Goal: Transaction & Acquisition: Purchase product/service

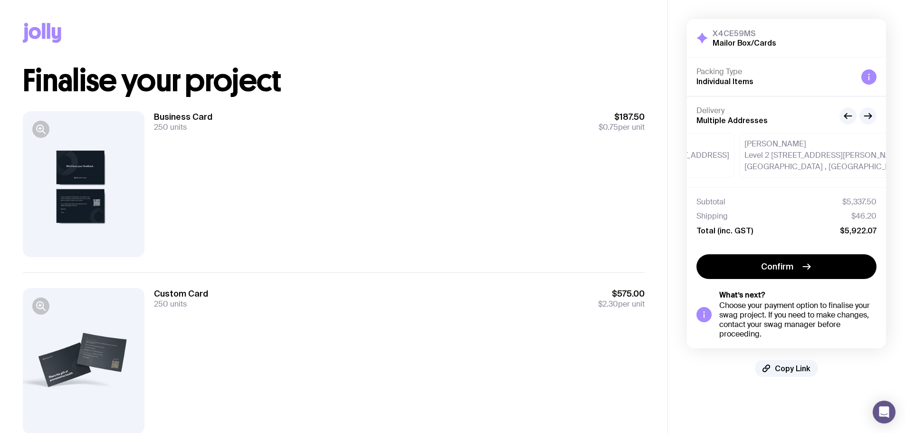
drag, startPoint x: 836, startPoint y: 158, endPoint x: 734, endPoint y: 155, distance: 102.2
click at [739, 155] on div "[PERSON_NAME] Level 2 [STREET_ADDRESS][PERSON_NAME]" at bounding box center [836, 155] width 195 height 45
drag, startPoint x: 750, startPoint y: 153, endPoint x: 868, endPoint y: 154, distance: 118.8
click at [863, 154] on div "[PERSON_NAME][GEOGRAPHIC_DATA], [STREET_ADDRESS][PERSON_NAME]" at bounding box center [785, 155] width 164 height 45
drag, startPoint x: 774, startPoint y: 319, endPoint x: 725, endPoint y: 315, distance: 49.6
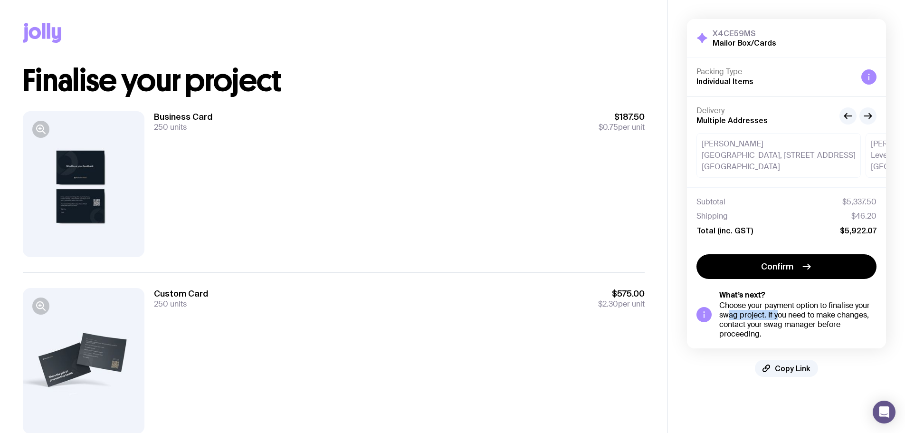
click at [725, 315] on div "Choose your payment option to finalise your swag project. If you need to make c…" at bounding box center [797, 320] width 157 height 38
click at [726, 310] on div "Choose your payment option to finalise your swag project. If you need to make c…" at bounding box center [797, 320] width 157 height 38
drag, startPoint x: 726, startPoint y: 310, endPoint x: 838, endPoint y: 325, distance: 112.7
click at [838, 325] on div "Choose your payment option to finalise your swag project. If you need to make c…" at bounding box center [797, 320] width 157 height 38
click at [838, 326] on div "Choose your payment option to finalise your swag project. If you need to make c…" at bounding box center [797, 320] width 157 height 38
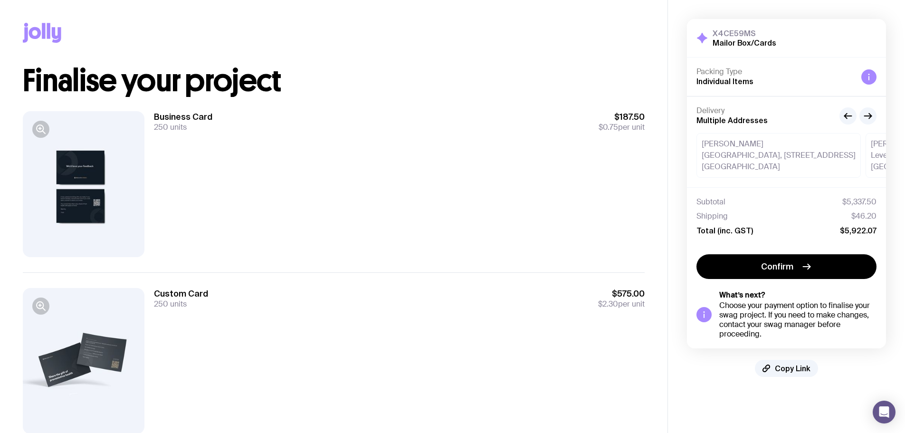
click at [801, 330] on div "Choose your payment option to finalise your swag project. If you need to make c…" at bounding box center [797, 320] width 157 height 38
click at [94, 190] on div at bounding box center [84, 184] width 122 height 146
click at [39, 131] on icon "button" at bounding box center [40, 129] width 11 height 11
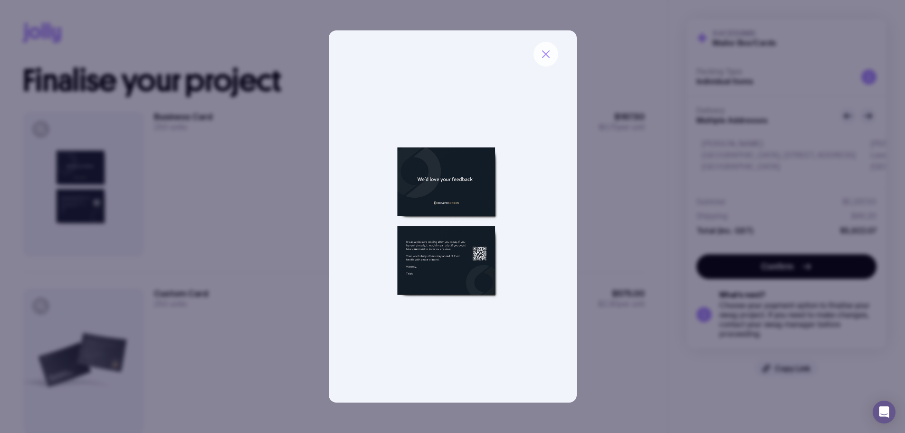
click at [548, 62] on button "button" at bounding box center [546, 54] width 25 height 25
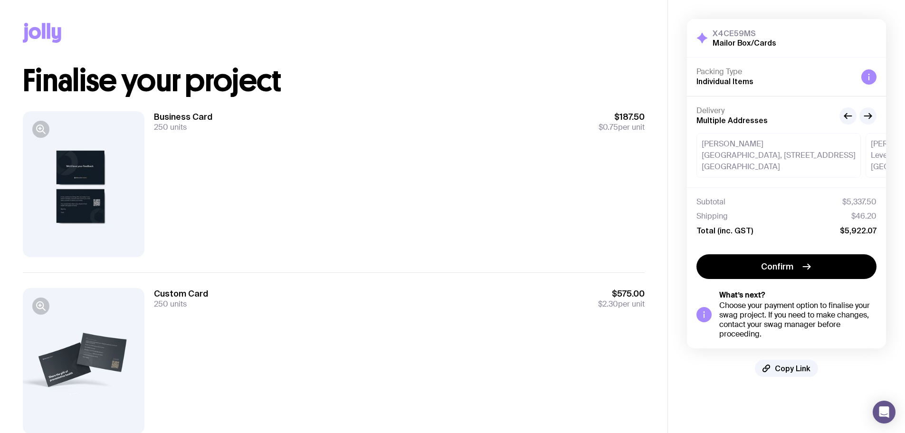
click at [129, 173] on div at bounding box center [84, 184] width 122 height 146
click at [115, 351] on div at bounding box center [84, 361] width 122 height 146
click at [45, 308] on icon "button" at bounding box center [40, 305] width 11 height 11
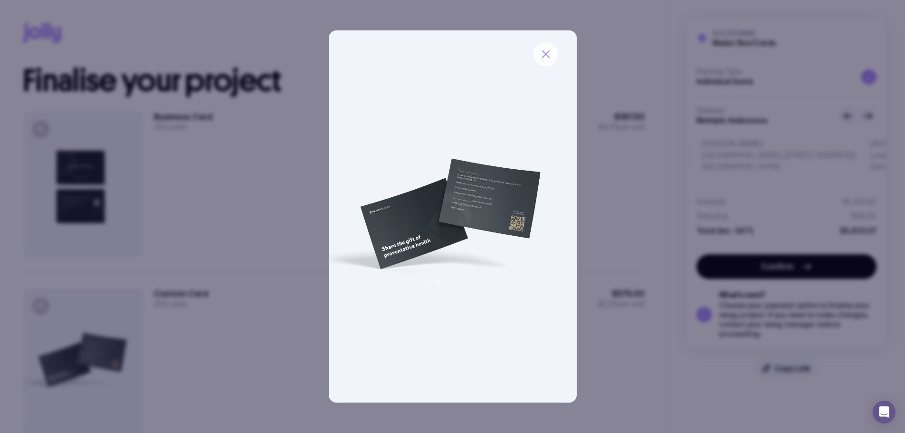
drag, startPoint x: 562, startPoint y: 52, endPoint x: 554, endPoint y: 53, distance: 7.7
click at [562, 51] on img at bounding box center [453, 216] width 248 height 372
click at [544, 53] on icon "button" at bounding box center [545, 53] width 11 height 11
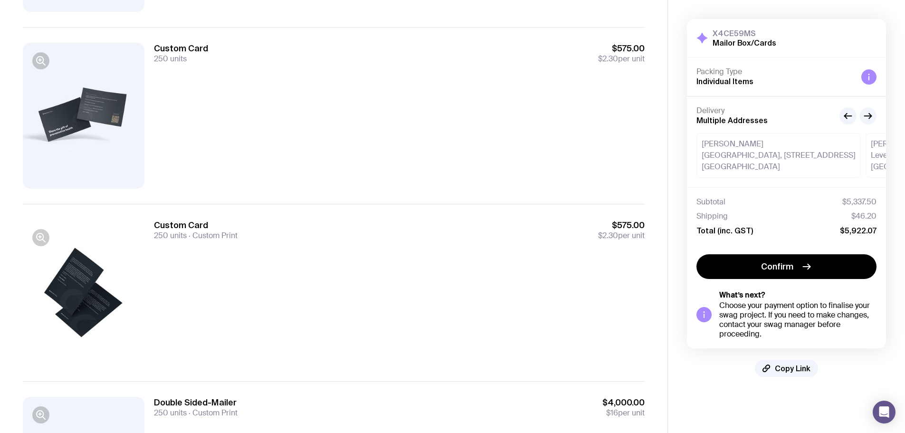
scroll to position [285, 0]
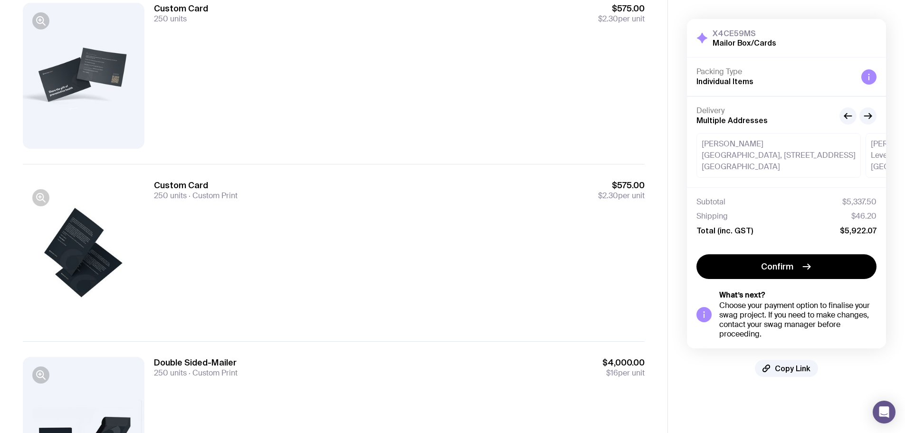
click at [95, 265] on div at bounding box center [84, 253] width 122 height 146
click at [48, 197] on button "button" at bounding box center [40, 197] width 17 height 17
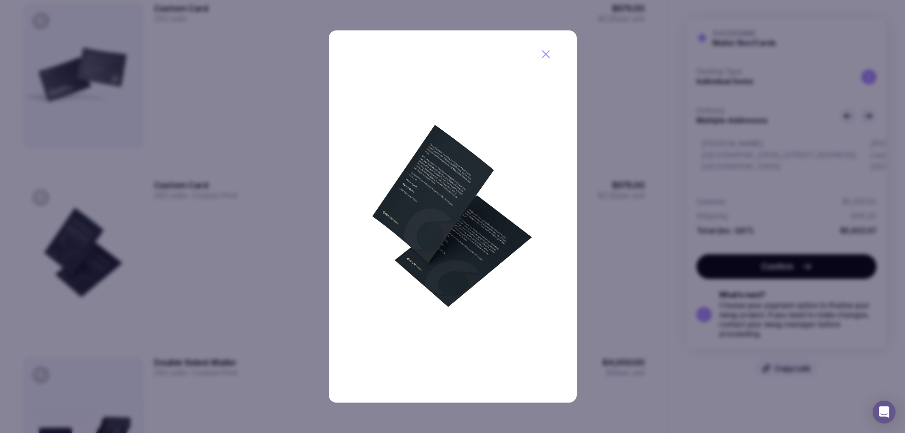
click at [133, 332] on div at bounding box center [452, 216] width 905 height 433
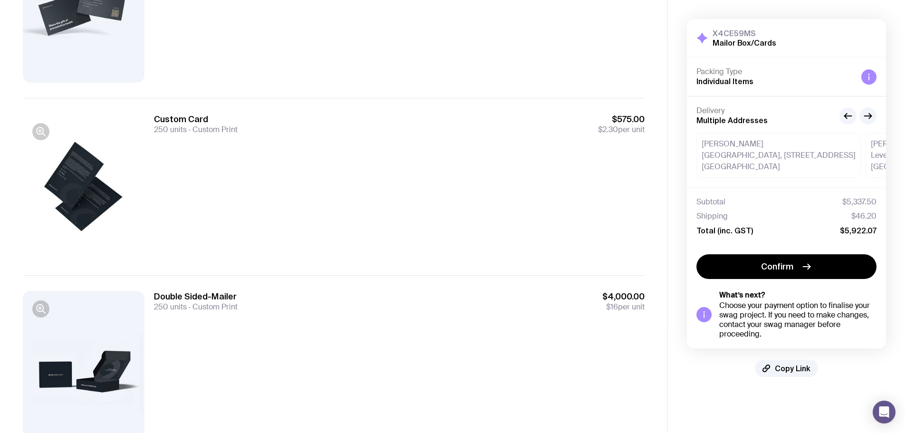
scroll to position [389, 0]
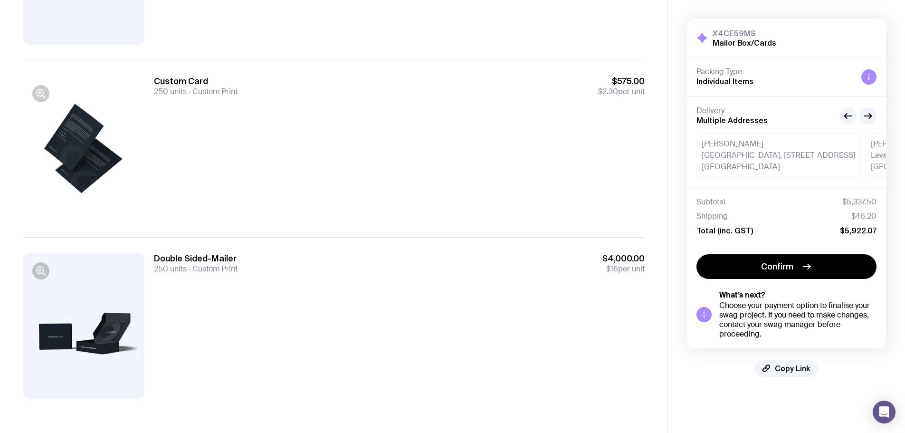
click at [100, 330] on div at bounding box center [84, 326] width 122 height 146
click at [46, 274] on button "button" at bounding box center [40, 270] width 17 height 17
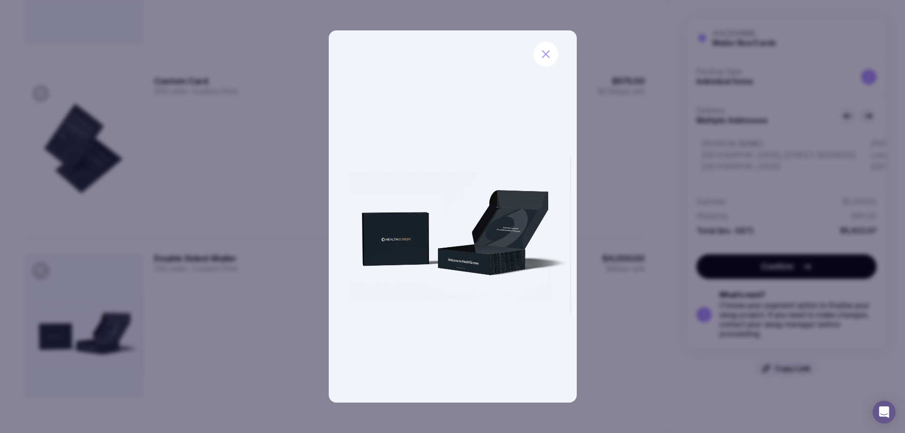
click at [615, 216] on div at bounding box center [452, 216] width 905 height 433
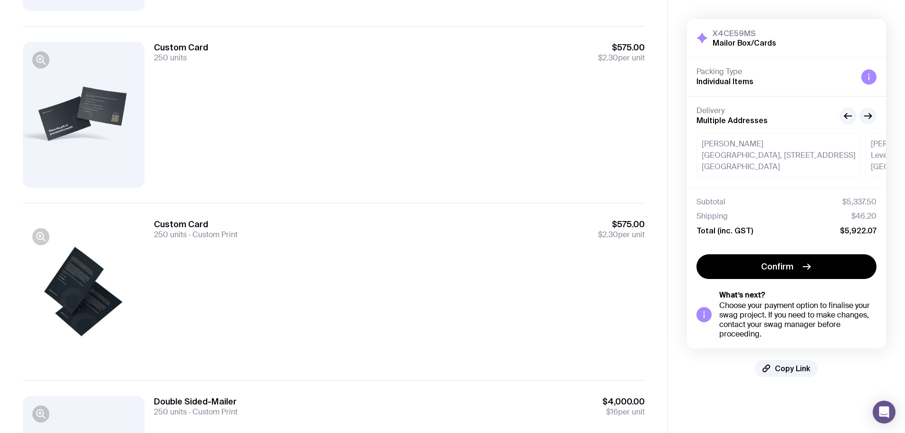
scroll to position [247, 0]
drag, startPoint x: 768, startPoint y: 139, endPoint x: 666, endPoint y: 139, distance: 101.7
click at [668, 139] on aside "X4CE59MS Mailor Box/Cards Hide Details Packing Type Individual Items Delivery M…" at bounding box center [787, 164] width 238 height 822
drag, startPoint x: 822, startPoint y: 140, endPoint x: 736, endPoint y: 143, distance: 86.0
click at [755, 143] on div "[PERSON_NAME][GEOGRAPHIC_DATA], [STREET_ADDRESS][PERSON_NAME]" at bounding box center [779, 155] width 164 height 45
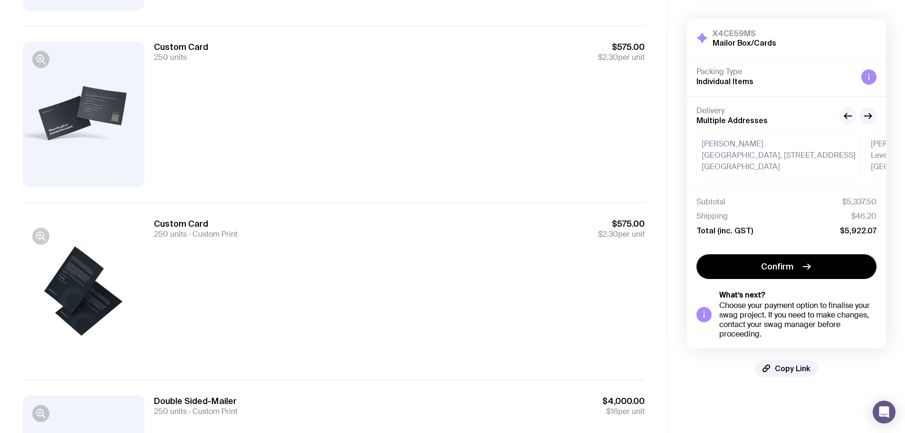
drag, startPoint x: 840, startPoint y: 164, endPoint x: 746, endPoint y: 164, distance: 94.5
click at [746, 164] on div "[PERSON_NAME][GEOGRAPHIC_DATA], [STREET_ADDRESS][PERSON_NAME]" at bounding box center [779, 155] width 164 height 45
drag, startPoint x: 841, startPoint y: 143, endPoint x: 912, endPoint y: 137, distance: 71.1
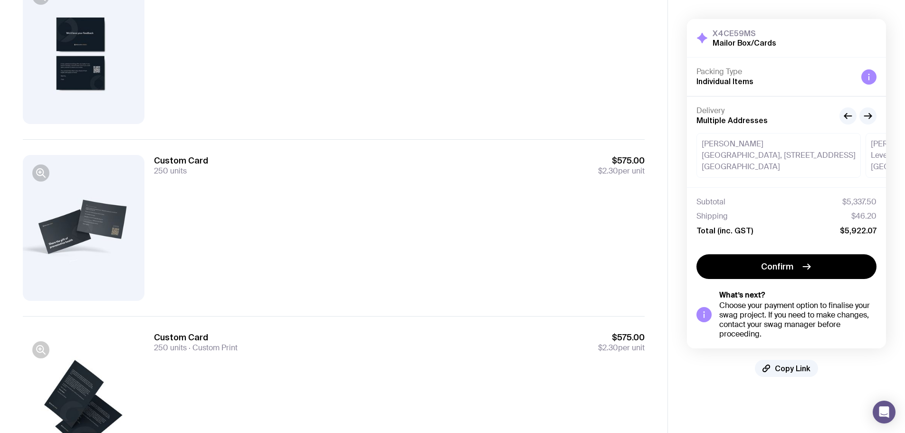
scroll to position [9, 0]
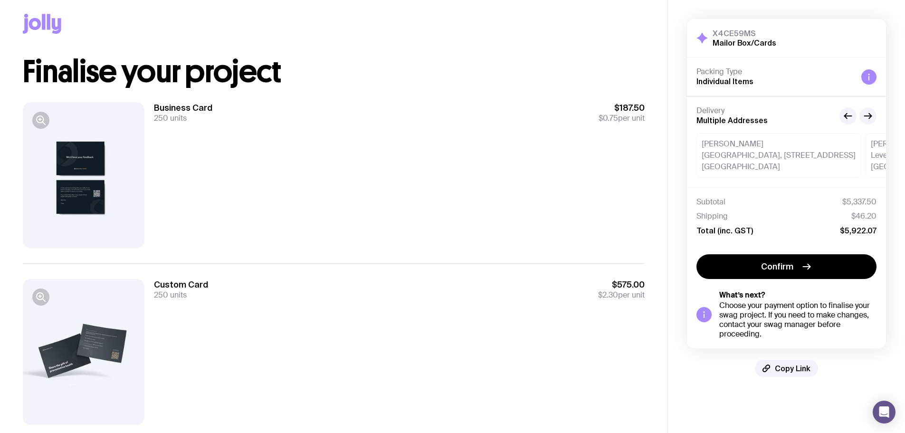
drag, startPoint x: 98, startPoint y: 155, endPoint x: 164, endPoint y: 109, distance: 80.8
click at [160, 110] on div "Business Card 250 units $187.50 $0.75 per unit" at bounding box center [334, 175] width 622 height 176
drag, startPoint x: 168, startPoint y: 109, endPoint x: 251, endPoint y: 122, distance: 84.7
click at [251, 122] on div "Business Card 250 units $187.50 $0.75 per unit" at bounding box center [399, 112] width 491 height 21
click at [253, 125] on div "Business Card 250 units $187.50 $0.75 per unit" at bounding box center [399, 175] width 491 height 146
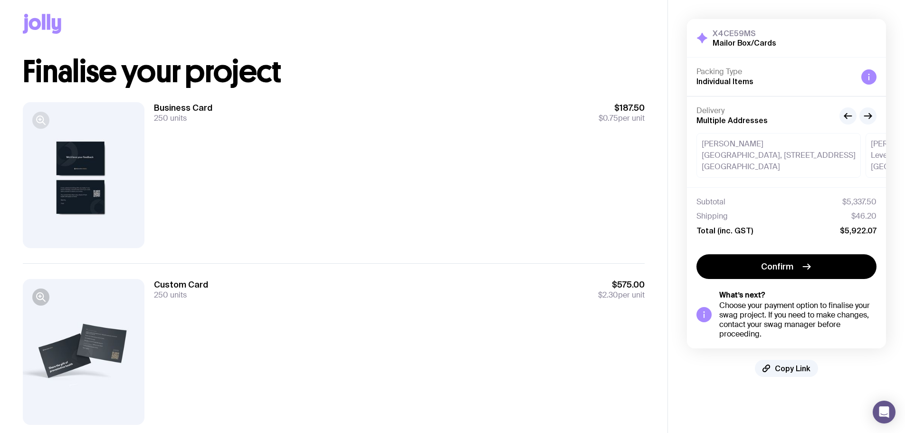
click at [41, 124] on icon "button" at bounding box center [40, 120] width 11 height 11
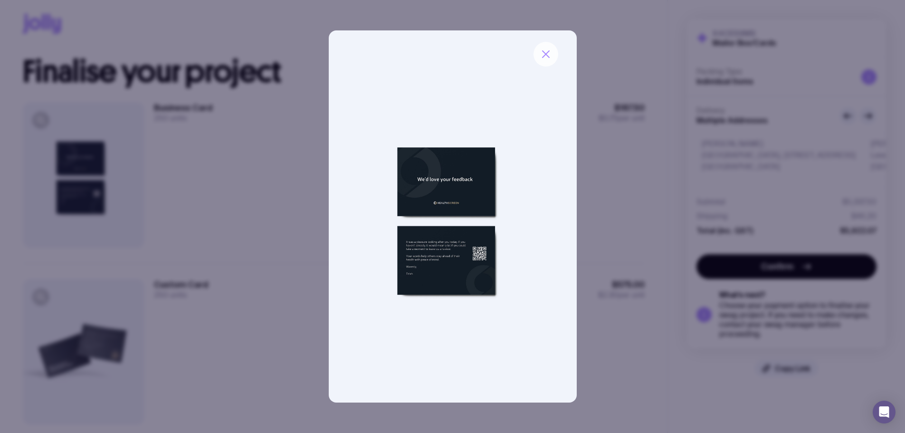
click at [541, 61] on button "button" at bounding box center [546, 54] width 25 height 25
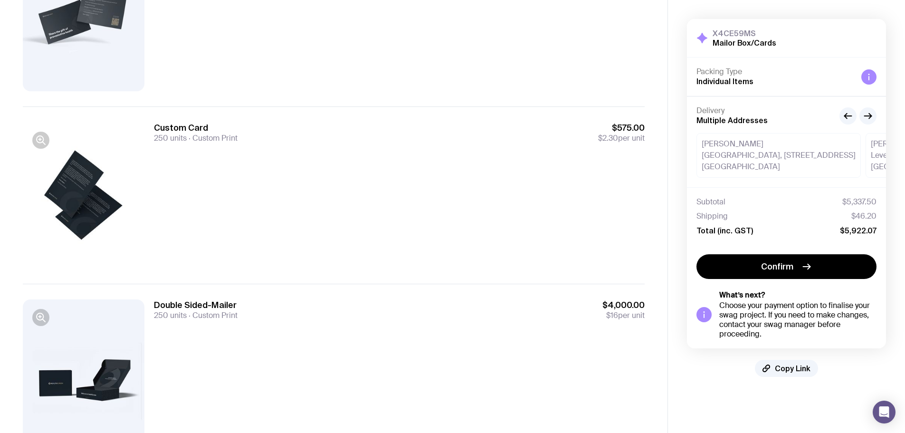
scroll to position [389, 0]
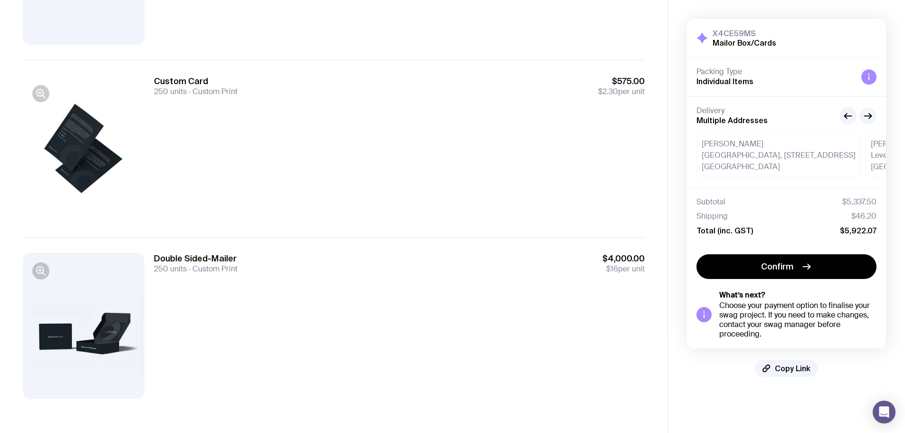
click at [116, 329] on div at bounding box center [84, 326] width 122 height 146
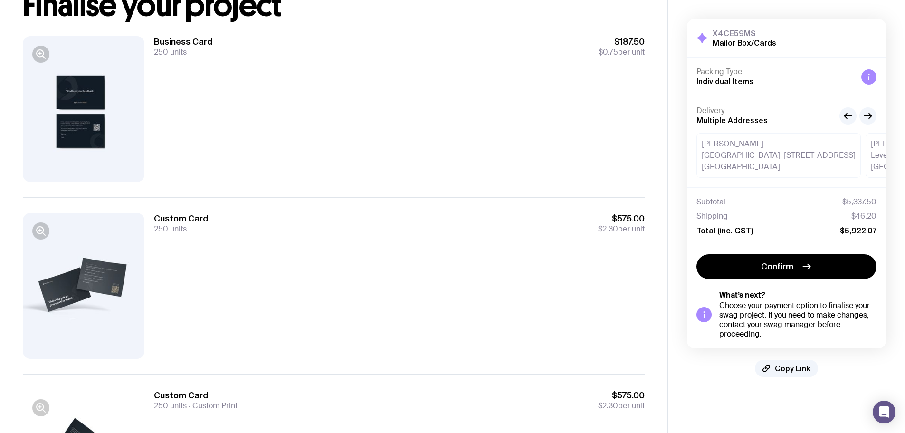
scroll to position [0, 0]
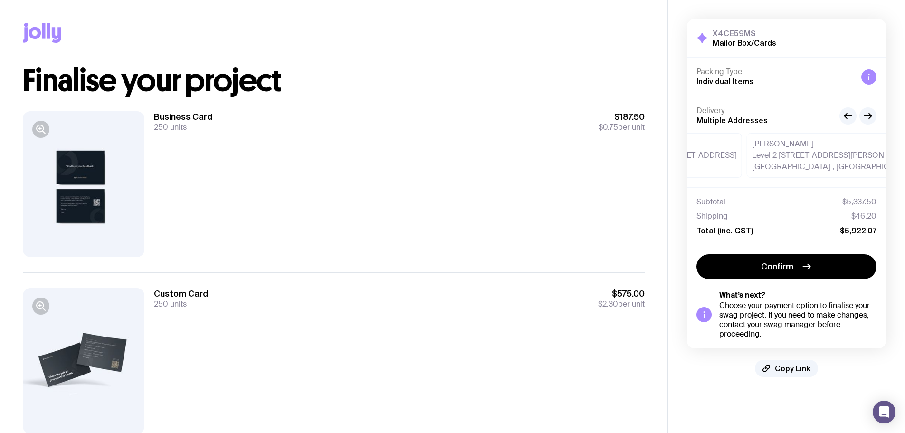
drag, startPoint x: 820, startPoint y: 156, endPoint x: 699, endPoint y: 164, distance: 121.5
click at [699, 164] on div "[PERSON_NAME][GEOGRAPHIC_DATA], [STREET_ADDRESS][PERSON_NAME]" at bounding box center [660, 155] width 164 height 45
drag, startPoint x: 773, startPoint y: 165, endPoint x: 843, endPoint y: 166, distance: 70.3
click at [836, 165] on div "[PERSON_NAME][GEOGRAPHIC_DATA], [STREET_ADDRESS][PERSON_NAME][PERSON_NAME][PERS…" at bounding box center [787, 155] width 180 height 45
drag, startPoint x: 836, startPoint y: 160, endPoint x: 736, endPoint y: 164, distance: 100.3
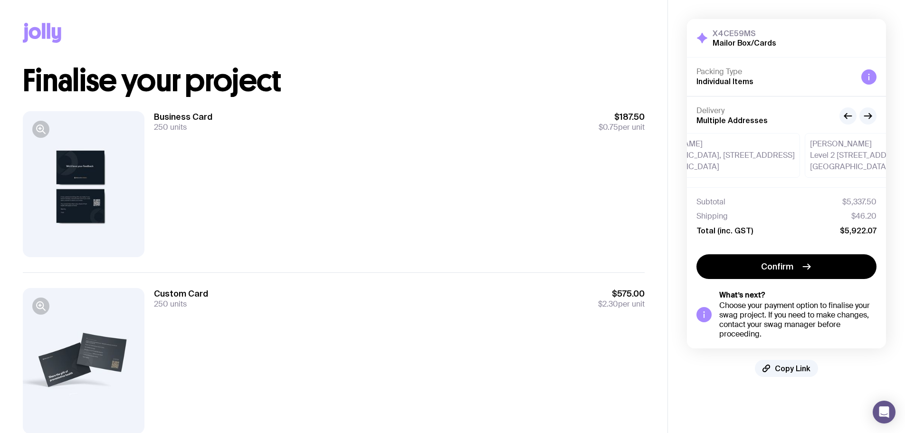
click at [736, 164] on div "[PERSON_NAME][GEOGRAPHIC_DATA], [STREET_ADDRESS][PERSON_NAME]" at bounding box center [718, 155] width 164 height 45
drag, startPoint x: 758, startPoint y: 163, endPoint x: 687, endPoint y: 172, distance: 70.8
click at [716, 172] on div "[PERSON_NAME][GEOGRAPHIC_DATA], [STREET_ADDRESS][PERSON_NAME]" at bounding box center [798, 155] width 164 height 45
click at [106, 182] on div at bounding box center [84, 184] width 122 height 146
click at [34, 130] on button "button" at bounding box center [40, 129] width 17 height 17
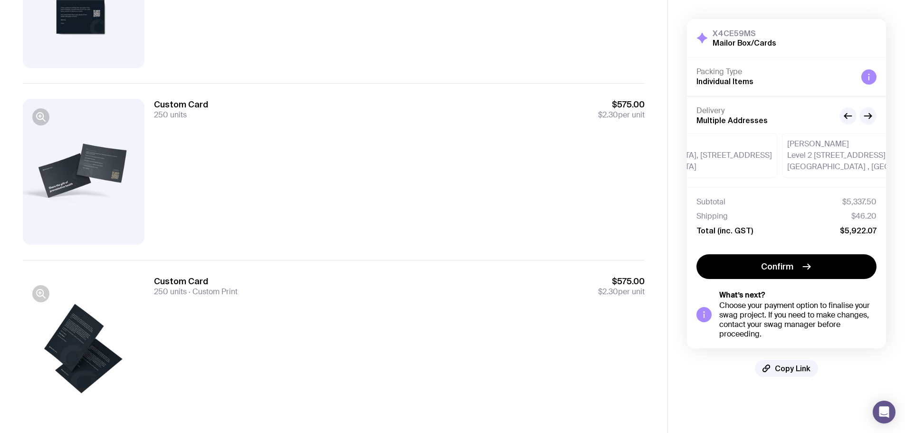
scroll to position [190, 0]
click at [62, 163] on div at bounding box center [84, 171] width 122 height 146
click at [37, 116] on icon "button" at bounding box center [40, 115] width 7 height 7
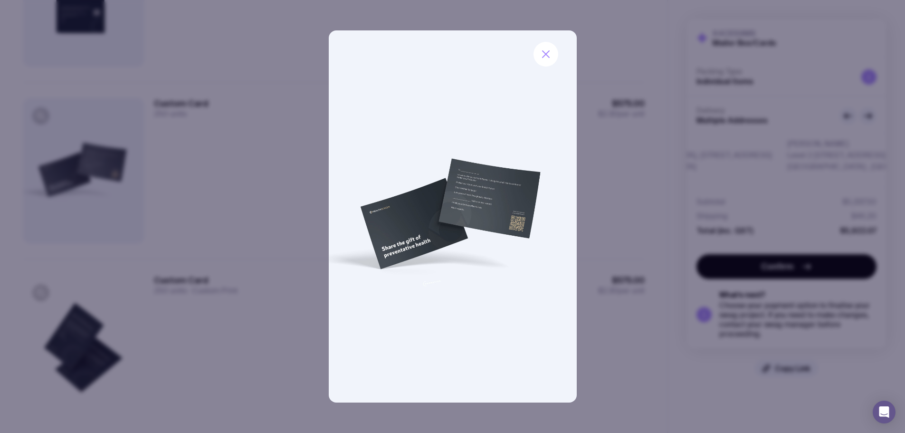
click at [239, 124] on div at bounding box center [452, 216] width 905 height 433
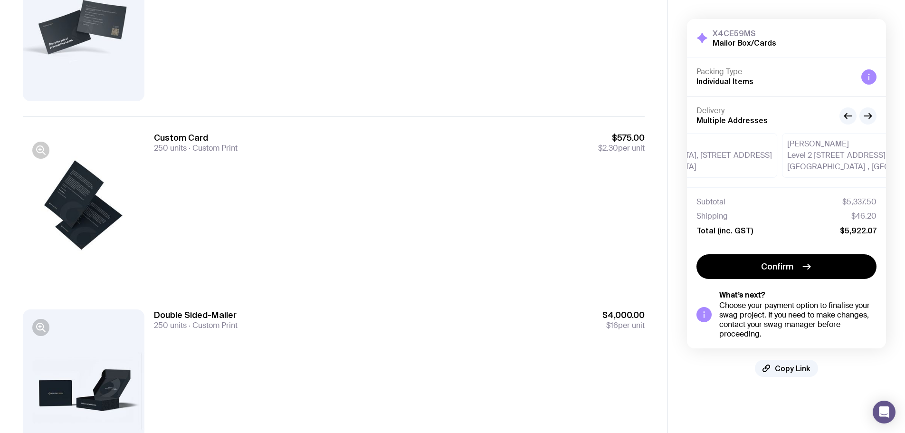
scroll to position [389, 0]
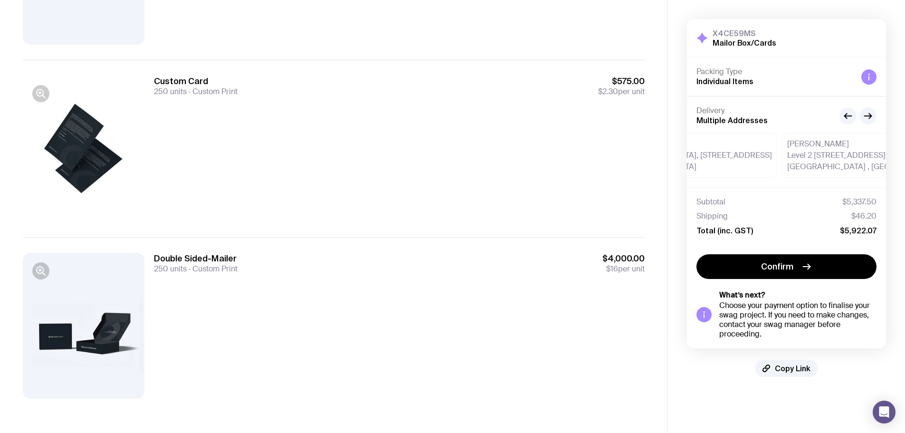
drag, startPoint x: 651, startPoint y: 273, endPoint x: 543, endPoint y: 257, distance: 110.1
click at [543, 257] on div "Copy Link Finalise your project Business Card 250 units $187.50 $0.75 per unit …" at bounding box center [334, 12] width 668 height 803
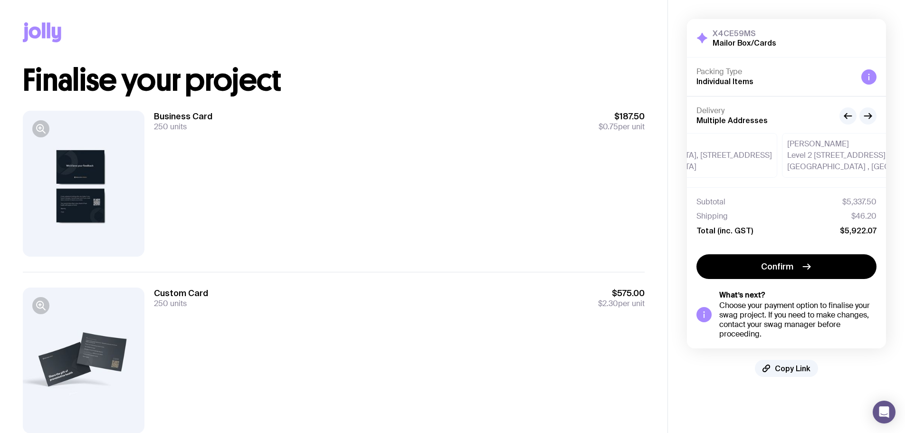
scroll to position [0, 0]
click at [73, 219] on div at bounding box center [84, 184] width 122 height 146
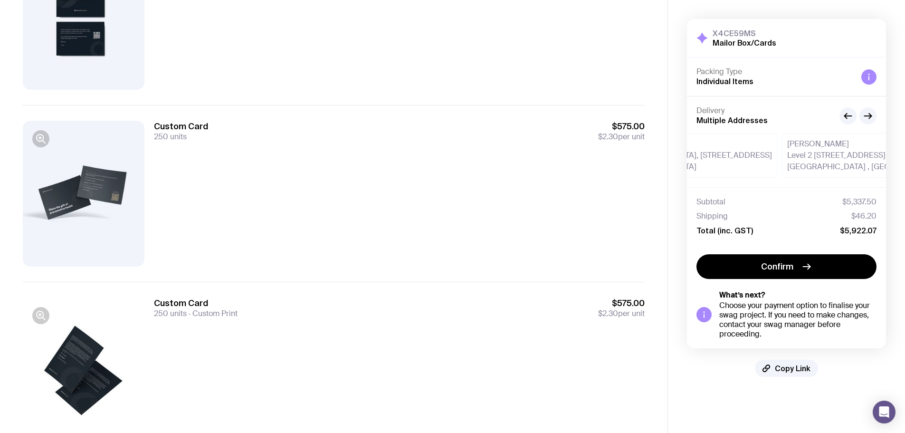
scroll to position [190, 0]
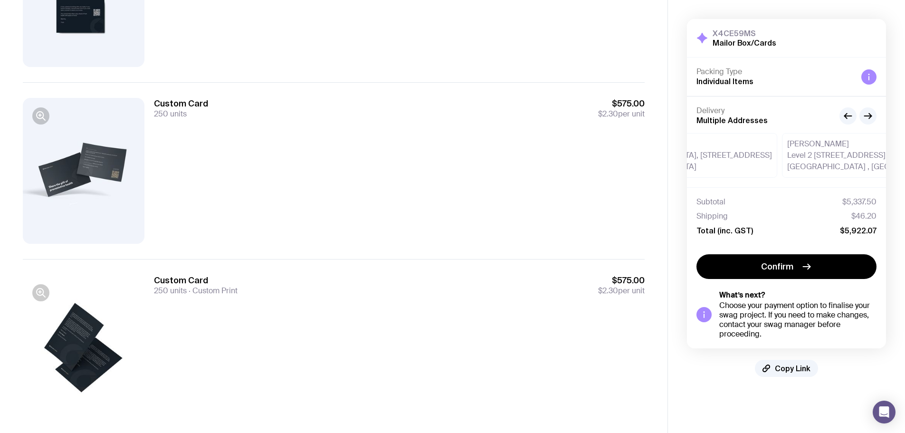
click at [625, 278] on span "$575.00" at bounding box center [621, 280] width 47 height 11
drag, startPoint x: 359, startPoint y: 135, endPoint x: 238, endPoint y: 94, distance: 128.0
click at [228, 93] on div "Custom Card 250 units $575.00 $2.30 per unit" at bounding box center [334, 170] width 622 height 177
click at [240, 95] on div "Custom Card 250 units $575.00 $2.30 per unit" at bounding box center [334, 170] width 622 height 177
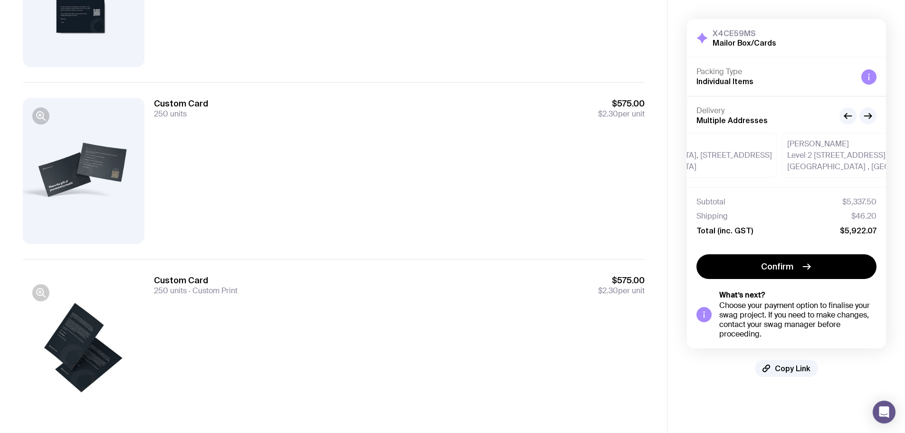
drag, startPoint x: 219, startPoint y: 113, endPoint x: 143, endPoint y: 92, distance: 78.7
click at [141, 92] on div "Custom Card 250 units $575.00 $2.30 per unit" at bounding box center [334, 170] width 622 height 177
click at [153, 93] on div "Custom Card 250 units $575.00 $2.30 per unit" at bounding box center [334, 170] width 622 height 177
drag, startPoint x: 155, startPoint y: 97, endPoint x: 198, endPoint y: 134, distance: 55.9
click at [195, 133] on div "Custom Card 250 units $575.00 $2.30 per unit" at bounding box center [334, 170] width 622 height 177
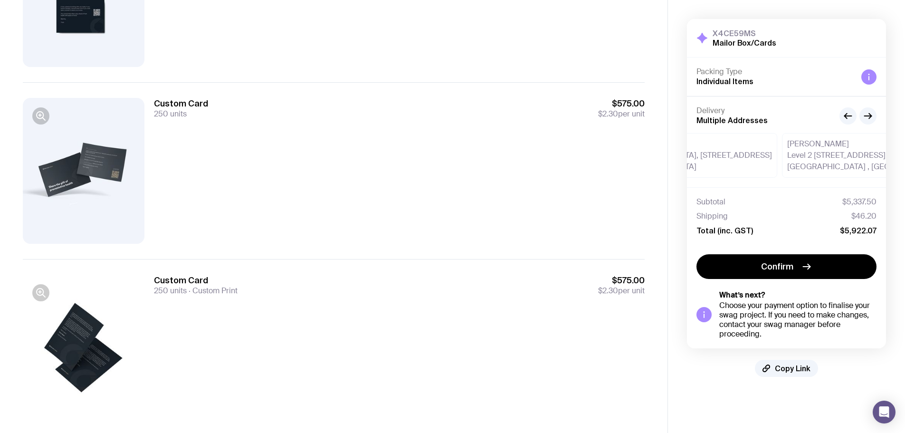
drag, startPoint x: 192, startPoint y: 132, endPoint x: 186, endPoint y: 126, distance: 8.1
click at [191, 131] on div "Custom Card 250 units $575.00 $2.30 per unit" at bounding box center [399, 171] width 491 height 146
click at [157, 109] on span "250 units" at bounding box center [170, 114] width 33 height 10
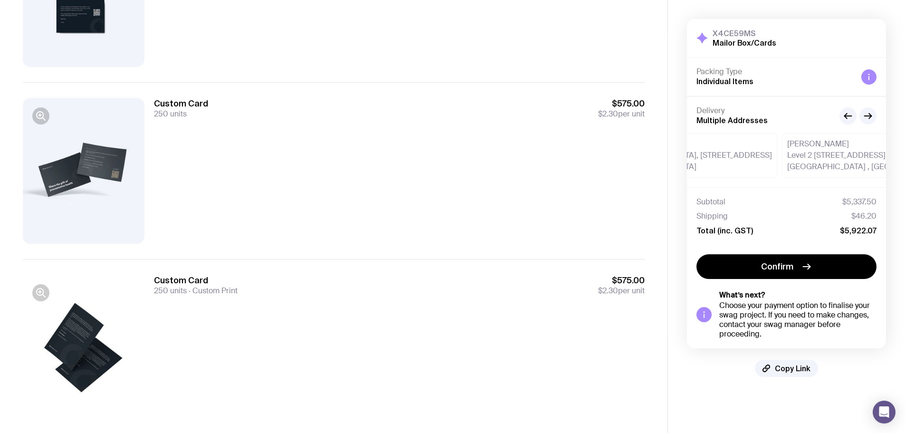
click at [609, 112] on span "$2.30" at bounding box center [608, 114] width 20 height 10
drag, startPoint x: 476, startPoint y: 141, endPoint x: 185, endPoint y: 152, distance: 291.4
click at [186, 153] on div "Custom Card 250 units $575.00 $2.30 per unit" at bounding box center [399, 171] width 491 height 146
click at [616, 118] on span "$2.30 per unit" at bounding box center [621, 114] width 47 height 10
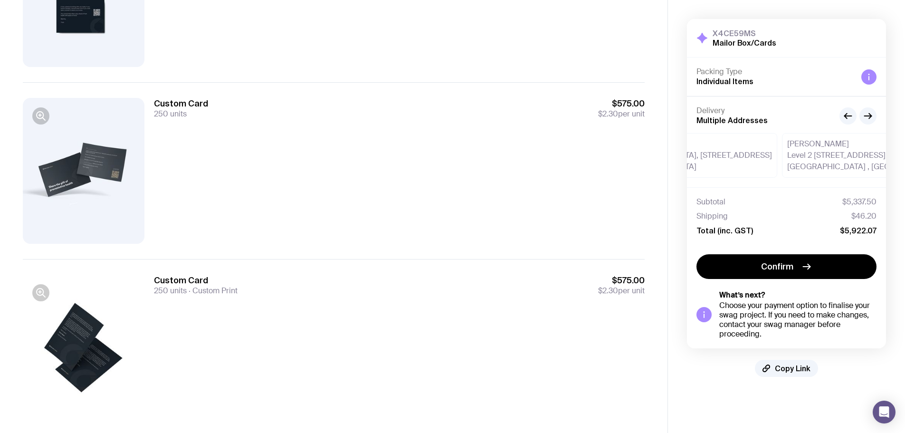
click at [616, 120] on div "Custom Card 250 units $575.00 $2.30 per unit" at bounding box center [399, 171] width 491 height 146
click at [613, 122] on div "Custom Card 250 units $575.00 $2.30 per unit" at bounding box center [399, 171] width 491 height 146
click at [610, 120] on div "Custom Card 250 units $575.00 $2.30 per unit" at bounding box center [399, 171] width 491 height 146
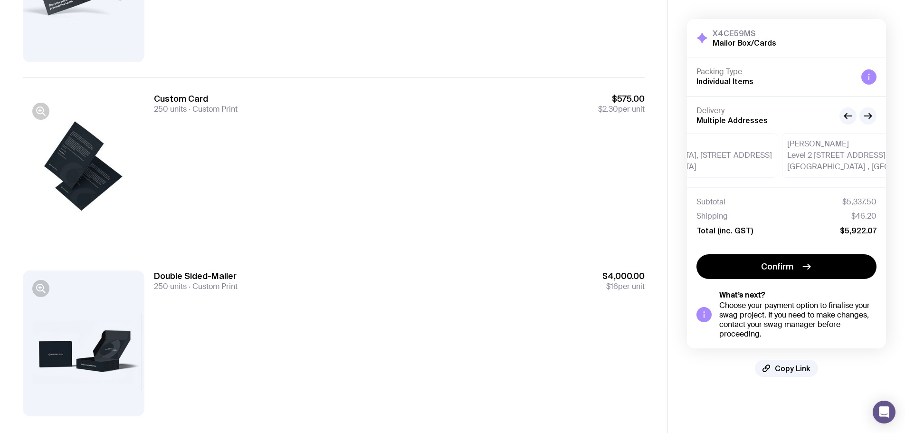
scroll to position [389, 0]
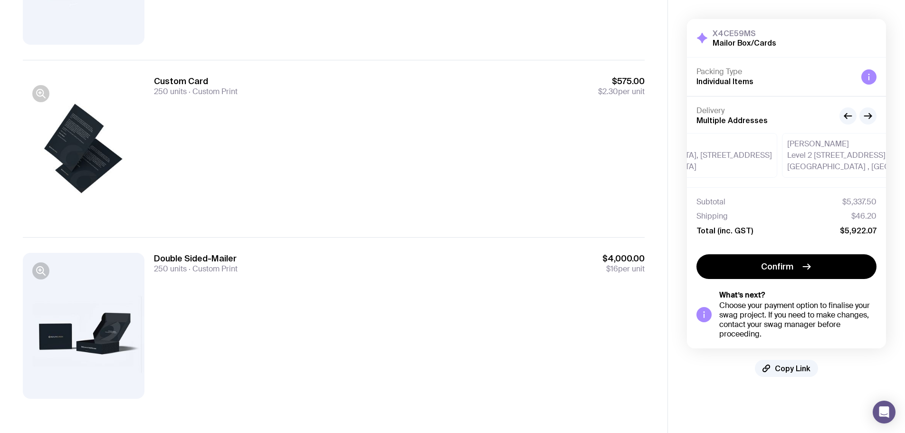
drag, startPoint x: 509, startPoint y: 219, endPoint x: 269, endPoint y: 87, distance: 273.9
click at [127, 83] on div "Custom Card 250 units Custom Print $575.00 $2.30 per unit" at bounding box center [334, 148] width 622 height 177
click at [299, 85] on div "Custom Card 250 units Custom Print $575.00 $2.30 per unit" at bounding box center [399, 86] width 491 height 21
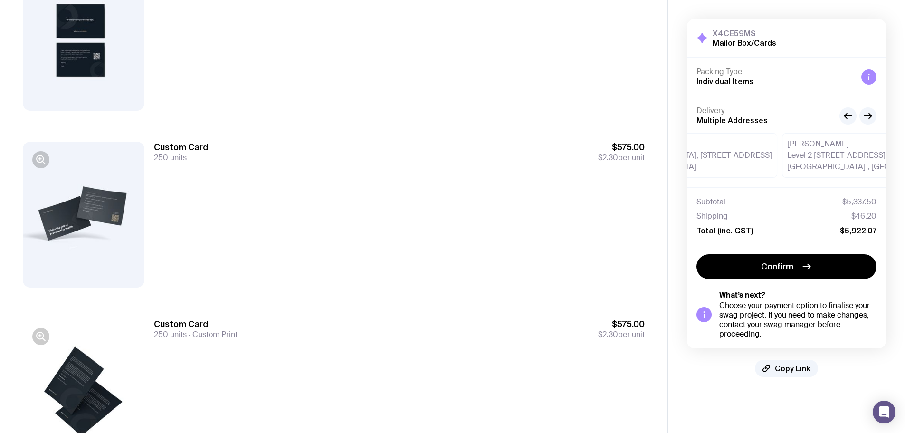
scroll to position [152, 0]
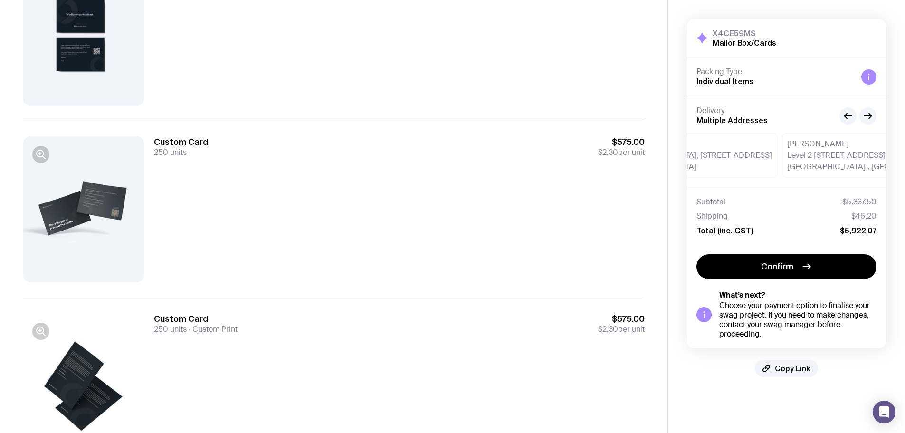
drag, startPoint x: 212, startPoint y: 165, endPoint x: 273, endPoint y: 183, distance: 63.4
click at [273, 183] on div "Custom Card 250 units $575.00 $2.30 per unit" at bounding box center [334, 209] width 622 height 177
click at [281, 177] on div "Custom Card 250 units $575.00 $2.30 per unit" at bounding box center [399, 209] width 491 height 146
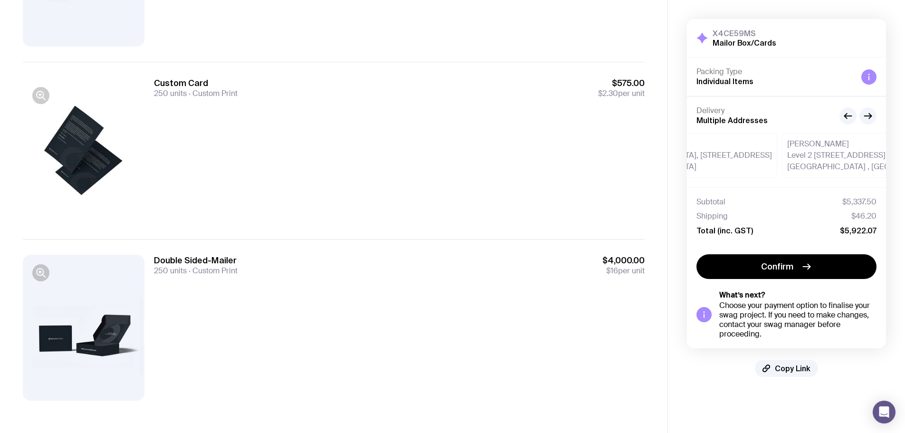
scroll to position [389, 0]
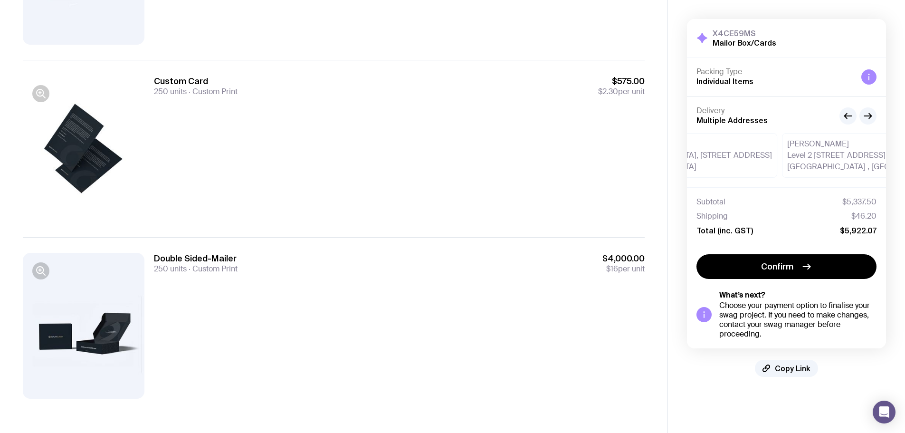
drag, startPoint x: 400, startPoint y: 151, endPoint x: 265, endPoint y: 104, distance: 142.9
click at [265, 105] on div "Custom Card 250 units Custom Print $575.00 $2.30 per unit" at bounding box center [399, 149] width 491 height 146
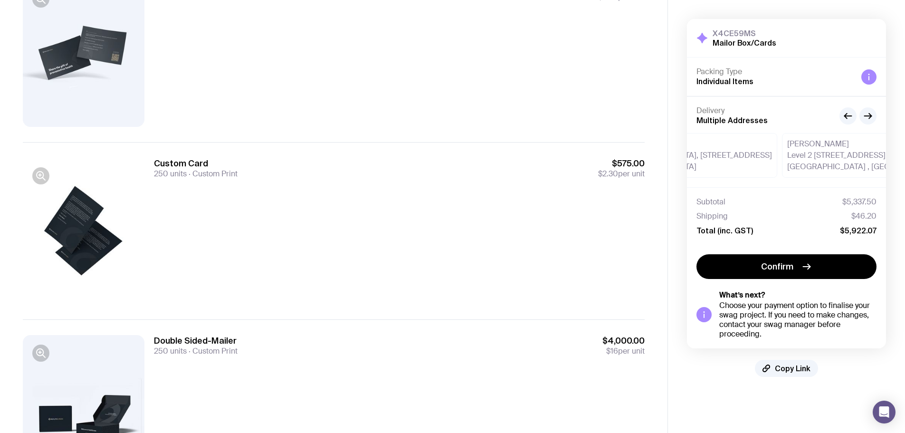
scroll to position [247, 0]
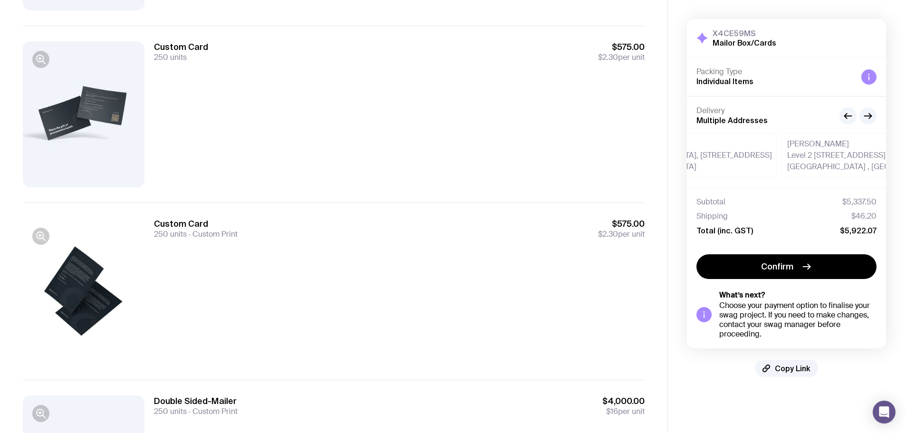
click at [608, 234] on span "$2.30" at bounding box center [608, 234] width 20 height 10
click at [609, 234] on span "$2.30" at bounding box center [608, 234] width 20 height 10
click at [605, 240] on div "Custom Card 250 units Custom Print $575.00 $2.30 per unit" at bounding box center [399, 291] width 491 height 146
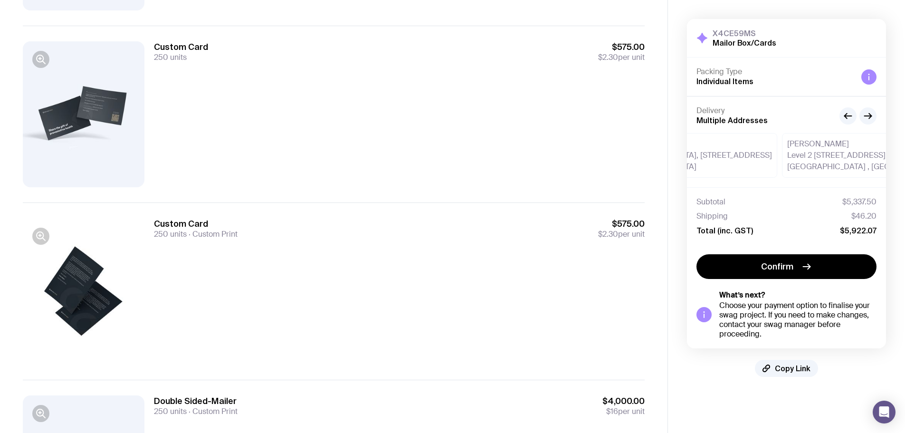
click at [605, 235] on span "$2.30" at bounding box center [608, 234] width 20 height 10
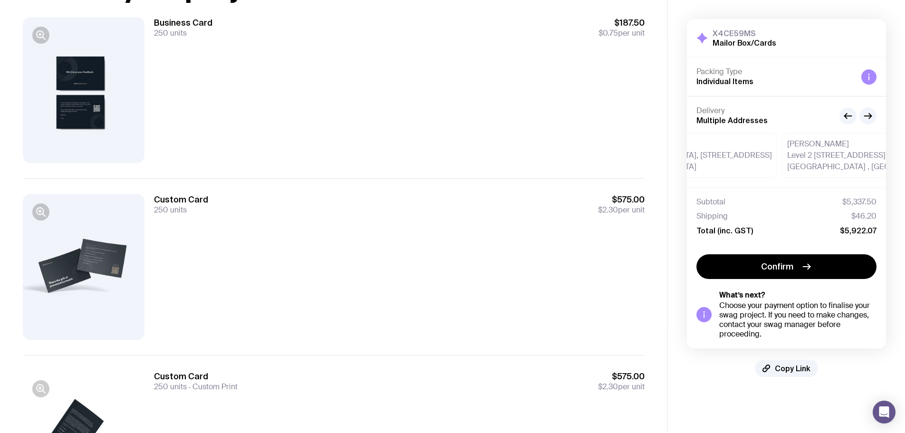
scroll to position [57, 0]
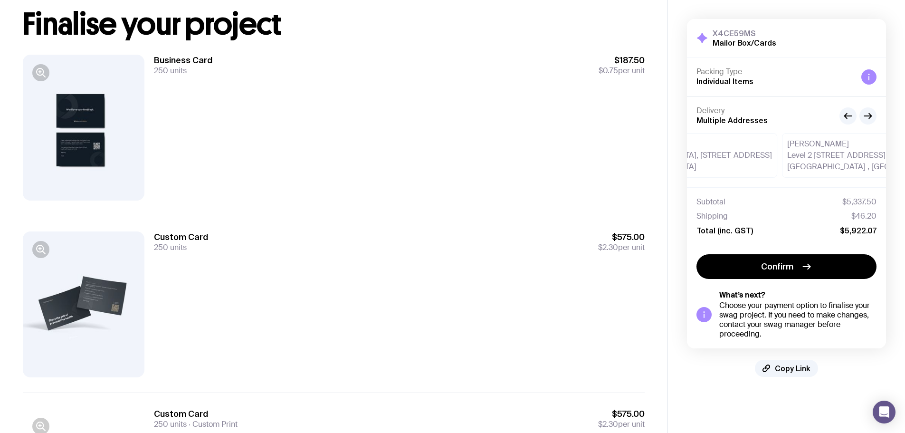
drag, startPoint x: 605, startPoint y: 229, endPoint x: 597, endPoint y: 273, distance: 45.0
click at [597, 273] on div "Custom Card 250 units $575.00 $2.30 per unit" at bounding box center [334, 304] width 622 height 177
click at [597, 269] on div "Custom Card 250 units $575.00 $2.30 per unit" at bounding box center [399, 304] width 491 height 146
drag, startPoint x: 599, startPoint y: 259, endPoint x: 472, endPoint y: 211, distance: 135.8
click at [472, 211] on div "Business Card 250 units $187.50 $0.75 per unit Custom Card 250 units $575.00 $2…" at bounding box center [334, 392] width 622 height 707
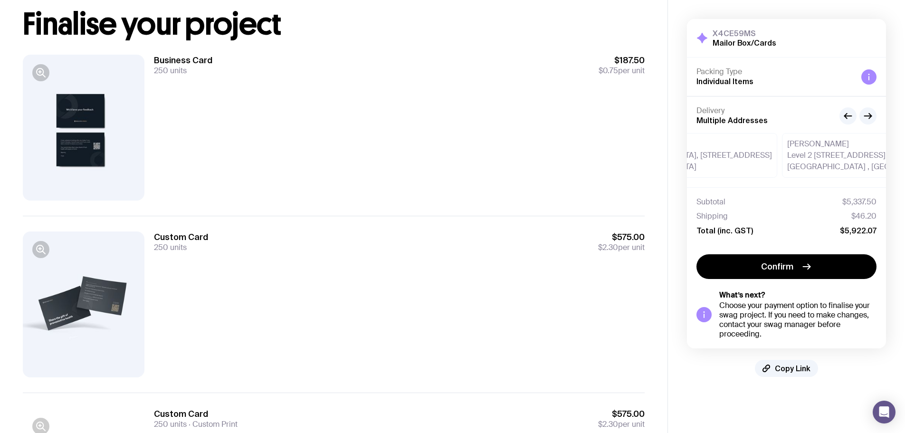
click at [471, 206] on div "Business Card 250 units $187.50 $0.75 per unit" at bounding box center [334, 127] width 622 height 176
drag, startPoint x: 238, startPoint y: 100, endPoint x: 200, endPoint y: 80, distance: 42.5
click at [238, 99] on div "Business Card 250 units $187.50 $0.75 per unit" at bounding box center [399, 128] width 491 height 146
drag, startPoint x: 167, startPoint y: 51, endPoint x: 337, endPoint y: 325, distance: 322.9
click at [313, 323] on div "Business Card 250 units $187.50 $0.75 per unit Custom Card 250 units $575.00 $2…" at bounding box center [334, 392] width 622 height 707
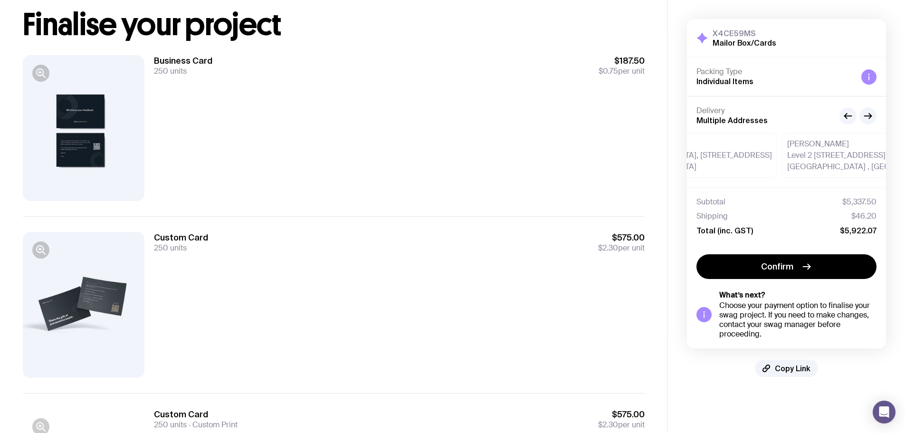
scroll to position [0, 0]
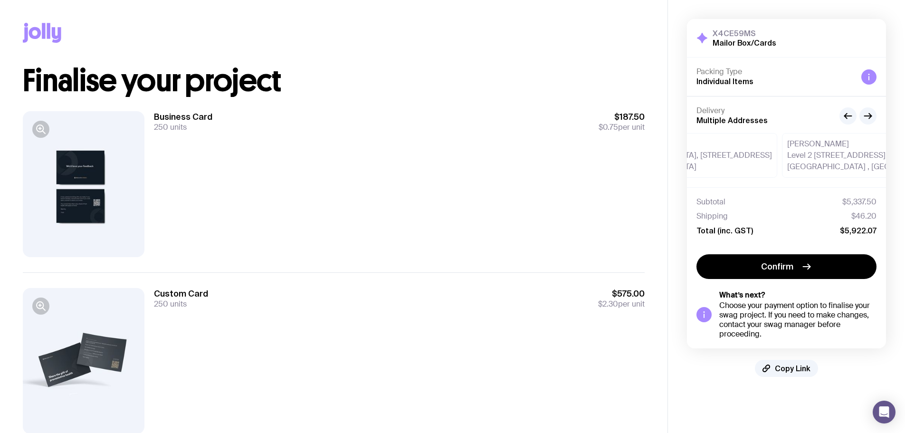
click at [148, 115] on div "Business Card 250 units $187.50 $0.75 per unit" at bounding box center [334, 184] width 622 height 176
drag, startPoint x: 152, startPoint y: 115, endPoint x: 487, endPoint y: 121, distance: 335.0
click at [396, 121] on div "Business Card 250 units $187.50 $0.75 per unit" at bounding box center [334, 184] width 622 height 176
click at [590, 118] on div "Business Card 250 units $187.50 $0.75 per unit" at bounding box center [399, 121] width 491 height 21
click at [601, 127] on span "$0.75" at bounding box center [608, 127] width 19 height 10
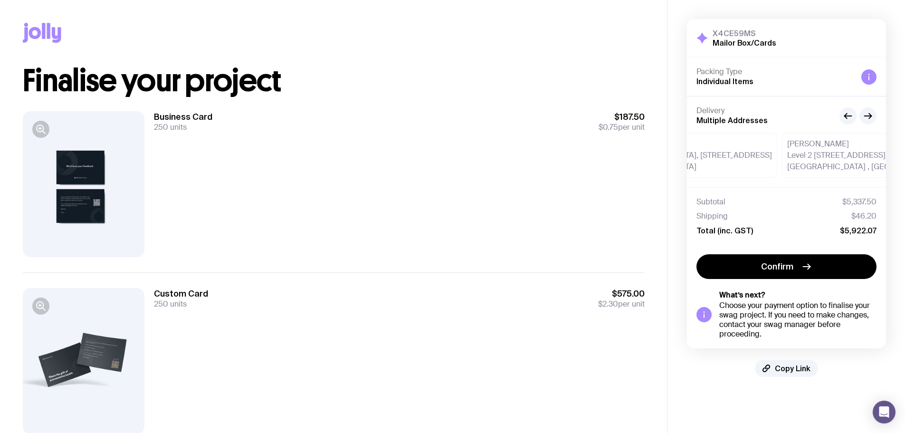
click at [603, 128] on span "$0.75" at bounding box center [608, 127] width 19 height 10
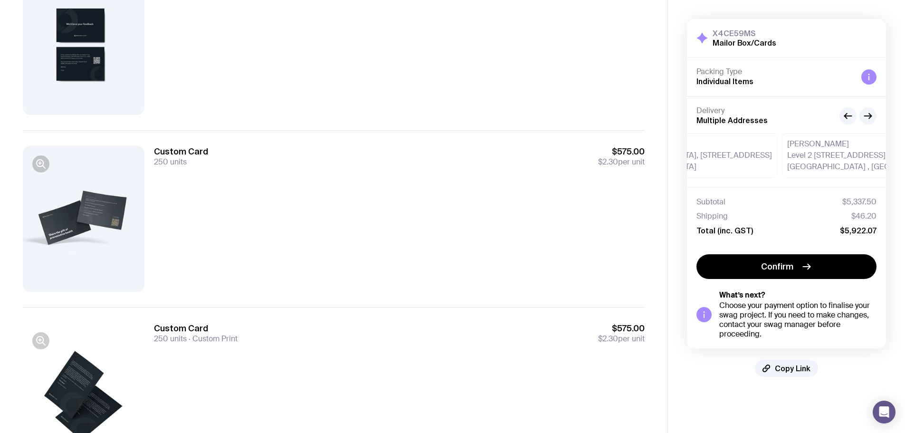
scroll to position [143, 0]
drag, startPoint x: 214, startPoint y: 193, endPoint x: 168, endPoint y: 143, distance: 68.6
click at [168, 143] on div "Custom Card 250 units $575.00 $2.30 per unit" at bounding box center [334, 218] width 622 height 177
click at [166, 147] on h3 "Custom Card" at bounding box center [181, 150] width 54 height 11
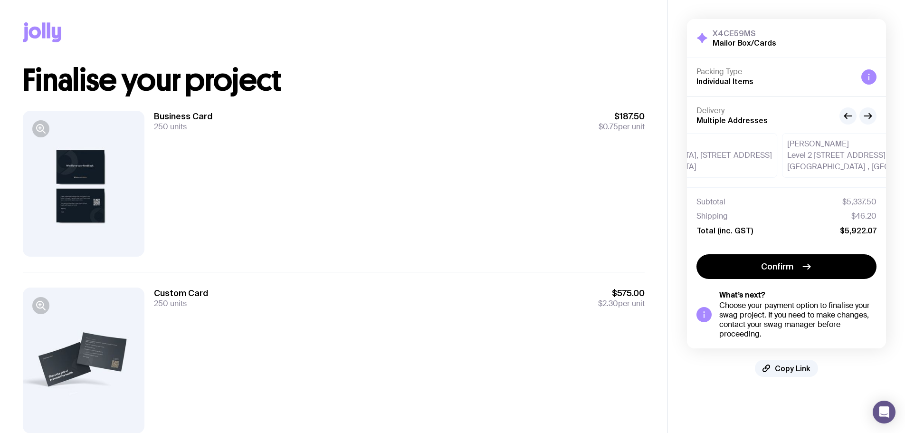
scroll to position [0, 0]
drag, startPoint x: 782, startPoint y: 142, endPoint x: 912, endPoint y: 131, distance: 130.6
click at [905, 131] on html "Copy Link Finalise your project Business Card 250 units $187.50 $0.75 per unit …" at bounding box center [452, 216] width 905 height 433
drag, startPoint x: 754, startPoint y: 161, endPoint x: 852, endPoint y: 159, distance: 97.4
click at [777, 159] on div "[PERSON_NAME][GEOGRAPHIC_DATA], [STREET_ADDRESS][PERSON_NAME]" at bounding box center [695, 155] width 164 height 45
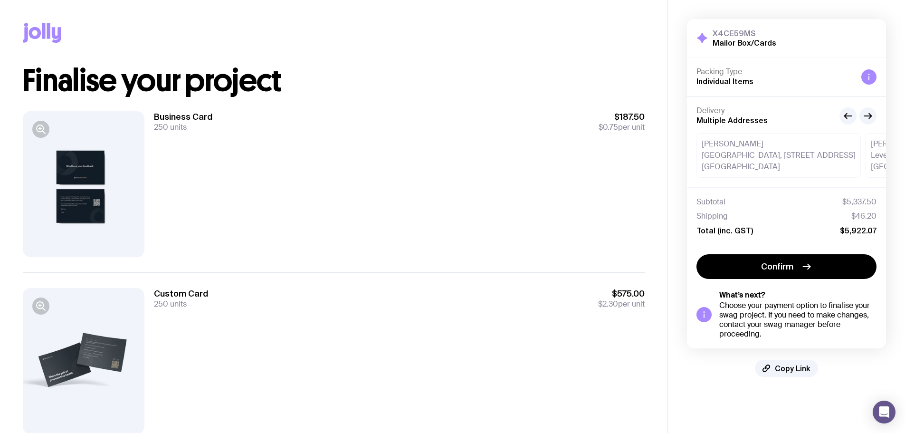
drag, startPoint x: 233, startPoint y: 197, endPoint x: 119, endPoint y: 180, distance: 114.8
click at [120, 162] on div "Business Card 250 units $187.50 $0.75 per unit" at bounding box center [334, 184] width 622 height 176
click at [106, 184] on div at bounding box center [84, 184] width 122 height 146
click at [32, 125] on div at bounding box center [84, 184] width 122 height 146
click at [40, 126] on icon "button" at bounding box center [40, 129] width 11 height 11
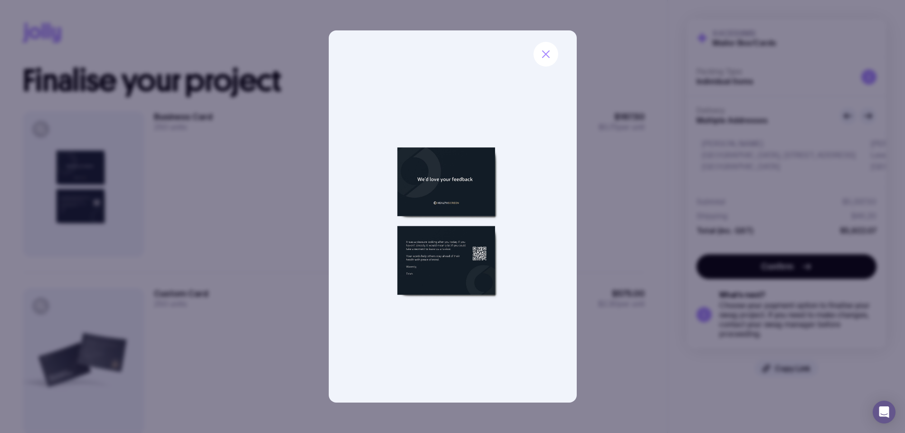
click at [289, 129] on div at bounding box center [452, 216] width 905 height 433
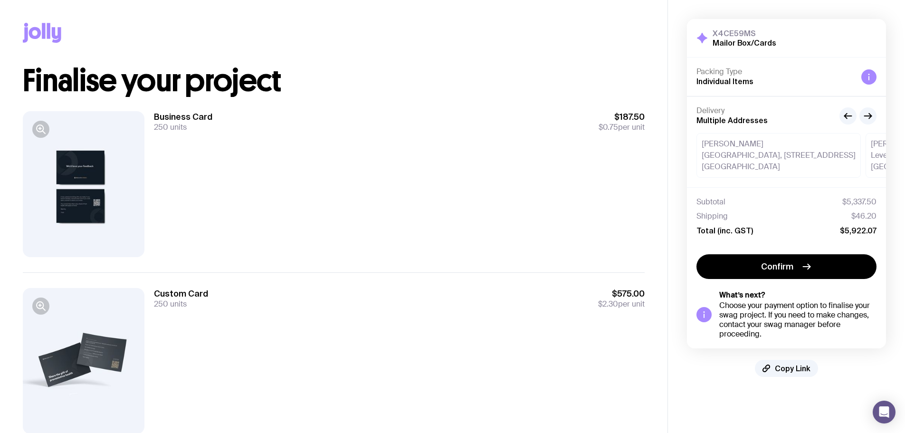
drag, startPoint x: 211, startPoint y: 143, endPoint x: -73, endPoint y: 135, distance: 284.2
click at [0, 135] on html "Copy Link Finalise your project Business Card 250 units $187.50 $0.75 per unit …" at bounding box center [452, 216] width 905 height 433
click at [200, 101] on div "Business Card 250 units $187.50 $0.75 per unit" at bounding box center [334, 184] width 622 height 176
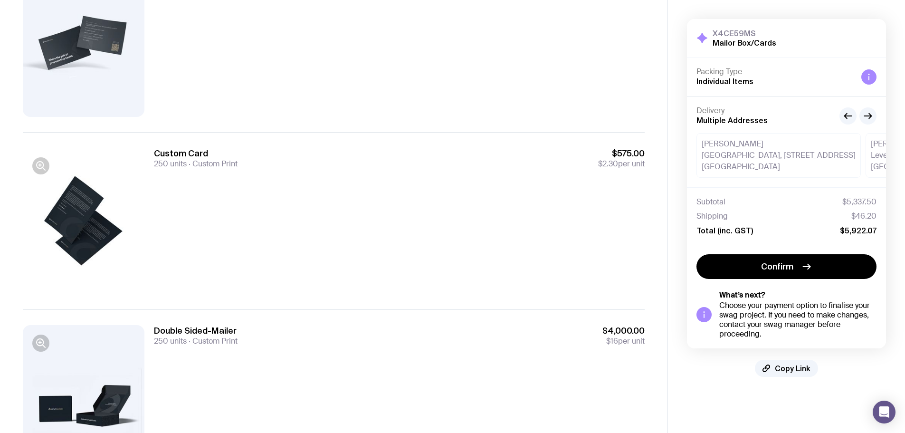
scroll to position [389, 0]
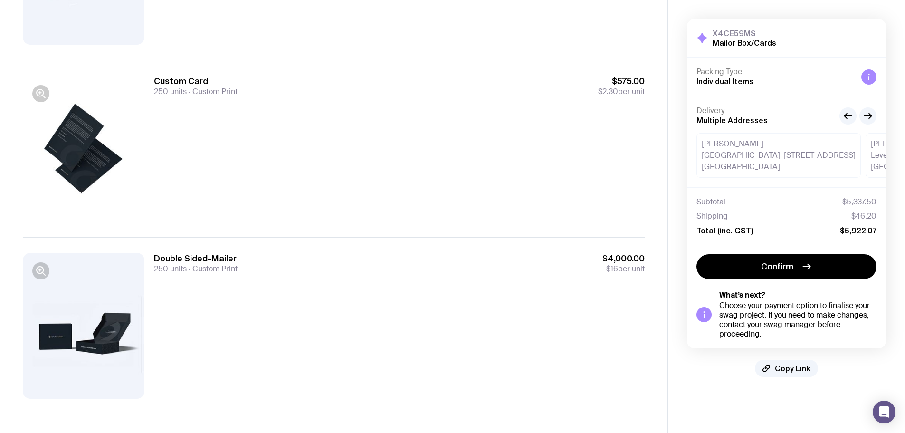
drag, startPoint x: 495, startPoint y: 185, endPoint x: 200, endPoint y: 25, distance: 336.3
click at [200, 25] on div "Business Card 250 units $187.50 $0.75 per unit Custom Card 250 units $575.00 $2…" at bounding box center [334, 60] width 622 height 707
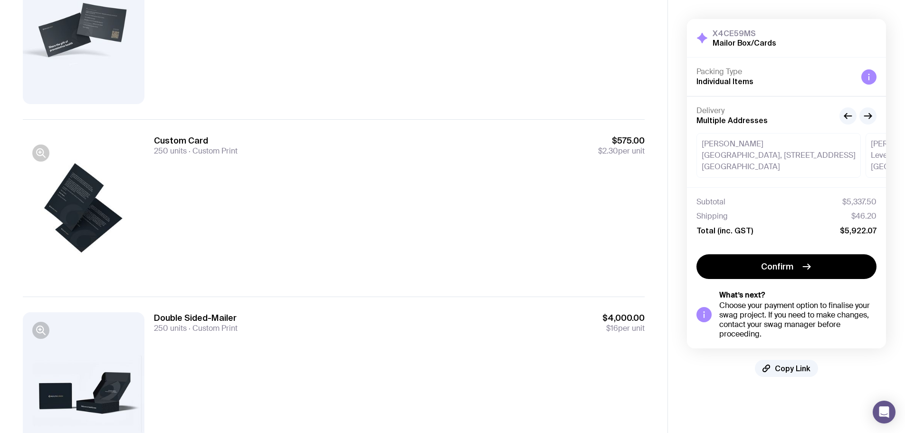
scroll to position [199, 0]
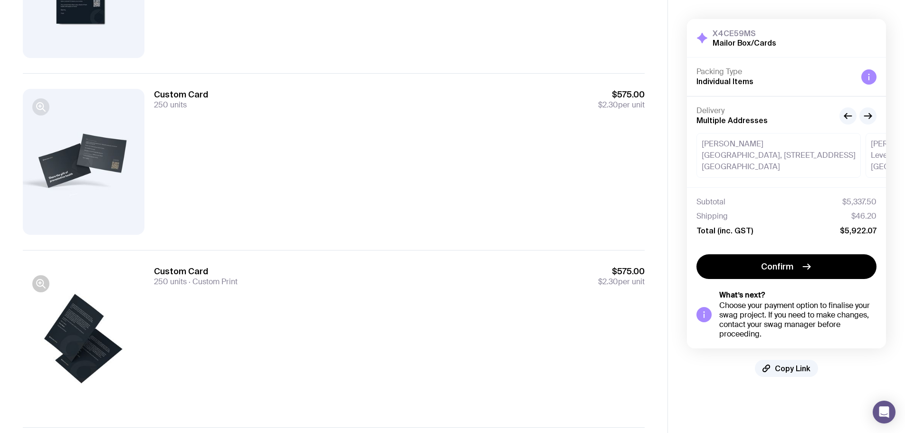
click at [35, 109] on button "button" at bounding box center [40, 106] width 17 height 17
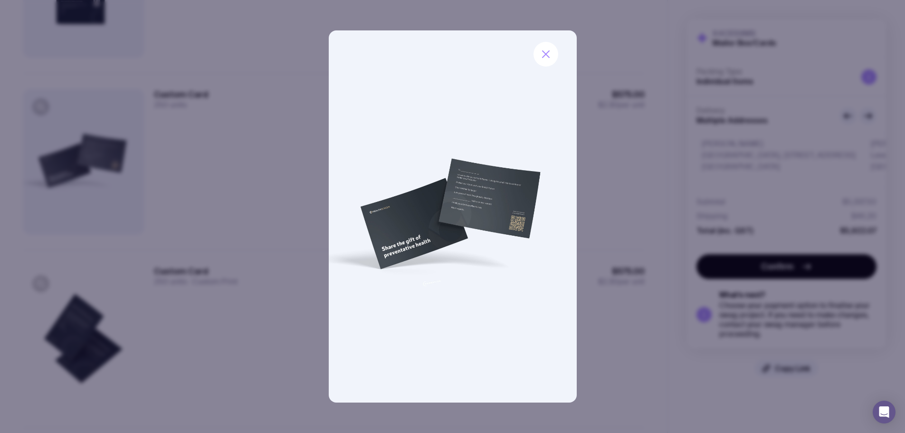
click at [226, 79] on div at bounding box center [452, 216] width 905 height 433
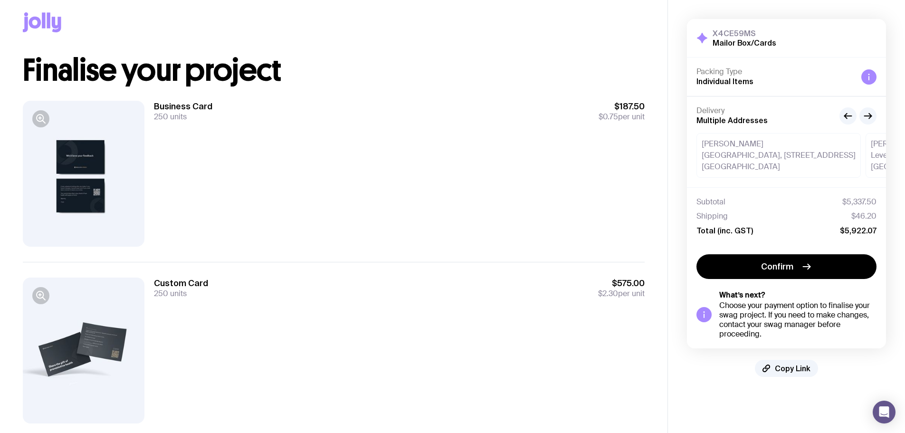
scroll to position [9, 0]
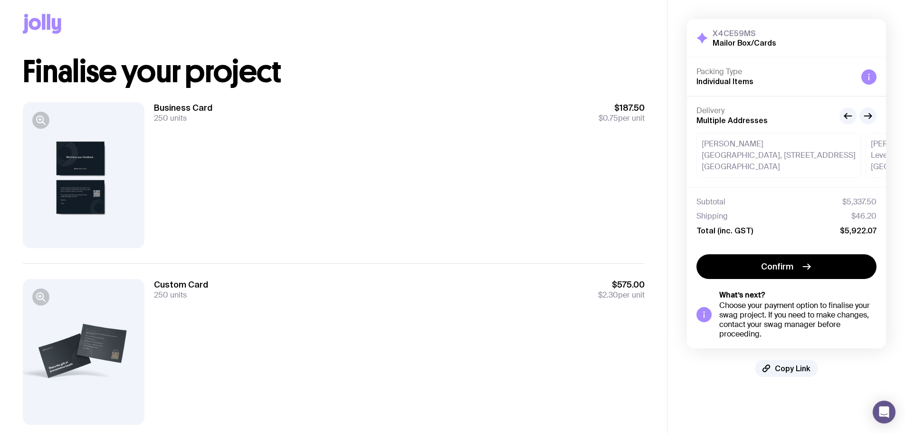
drag, startPoint x: 268, startPoint y: 208, endPoint x: 20, endPoint y: 160, distance: 252.7
click at [20, 161] on div "Copy Link Finalise your project Business Card 250 units $187.50 $0.75 per unit …" at bounding box center [334, 392] width 668 height 803
drag, startPoint x: 405, startPoint y: 276, endPoint x: 229, endPoint y: 283, distance: 176.9
click at [229, 283] on div "Custom Card 250 units $575.00 $2.30 per unit" at bounding box center [334, 351] width 622 height 177
click at [198, 282] on h3 "Custom Card" at bounding box center [181, 284] width 54 height 11
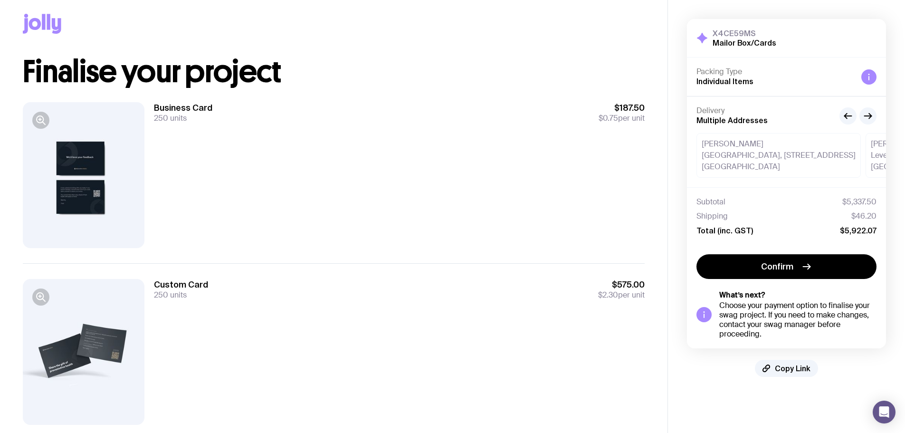
drag, startPoint x: 195, startPoint y: 279, endPoint x: 256, endPoint y: 296, distance: 63.2
click at [247, 295] on div "Custom Card 250 units $575.00 $2.30 per unit" at bounding box center [399, 289] width 491 height 21
click at [303, 294] on div "Custom Card 250 units $575.00 $2.30 per unit" at bounding box center [399, 289] width 491 height 21
click at [309, 286] on div "Custom Card 250 units $575.00 $2.30 per unit" at bounding box center [399, 289] width 491 height 21
drag, startPoint x: 320, startPoint y: 276, endPoint x: 251, endPoint y: 213, distance: 93.2
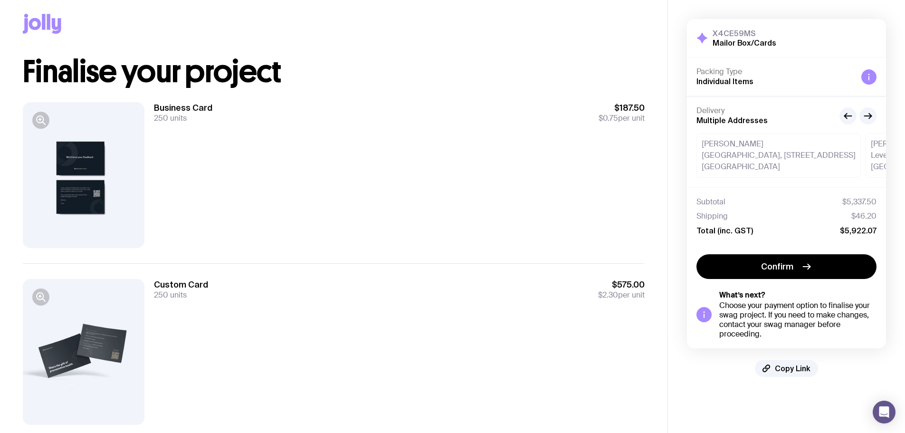
click at [251, 213] on div "Business Card 250 units $187.50 $0.75 per unit Custom Card 250 units $575.00 $2…" at bounding box center [334, 440] width 622 height 707
click at [219, 93] on div "Business Card 250 units $187.50 $0.75 per unit" at bounding box center [334, 175] width 622 height 176
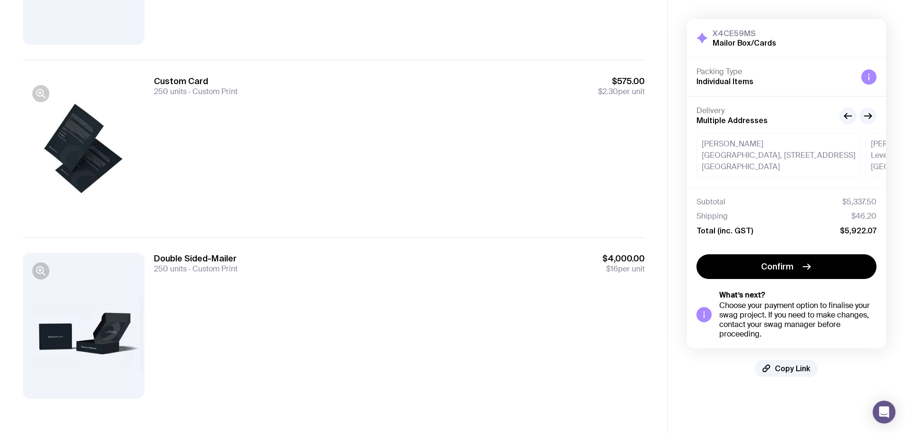
scroll to position [152, 0]
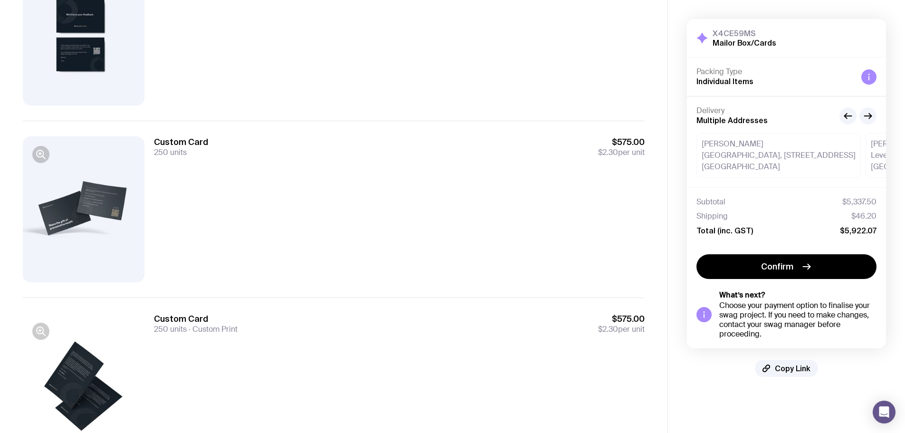
drag, startPoint x: 263, startPoint y: 185, endPoint x: 142, endPoint y: 115, distance: 139.7
click at [142, 115] on div "Business Card 250 units $187.50 $0.75 per unit Custom Card 250 units $575.00 $2…" at bounding box center [334, 297] width 622 height 707
click at [235, 155] on div "Custom Card 250 units $575.00 $2.30 per unit" at bounding box center [399, 146] width 491 height 21
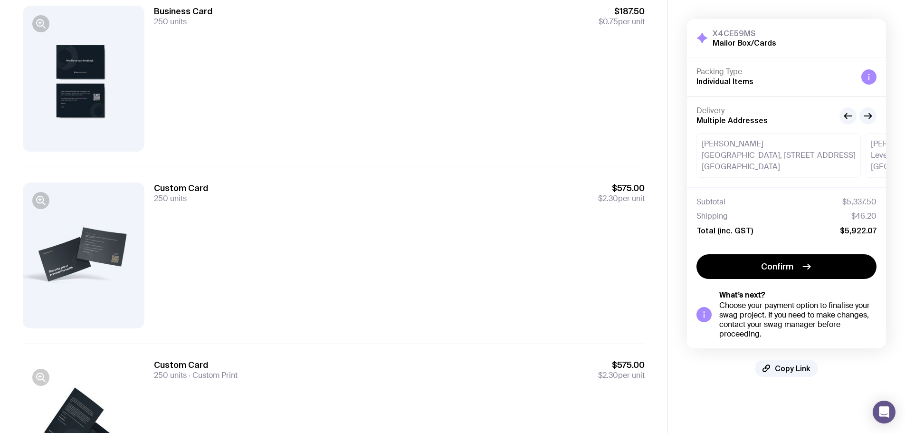
scroll to position [104, 0]
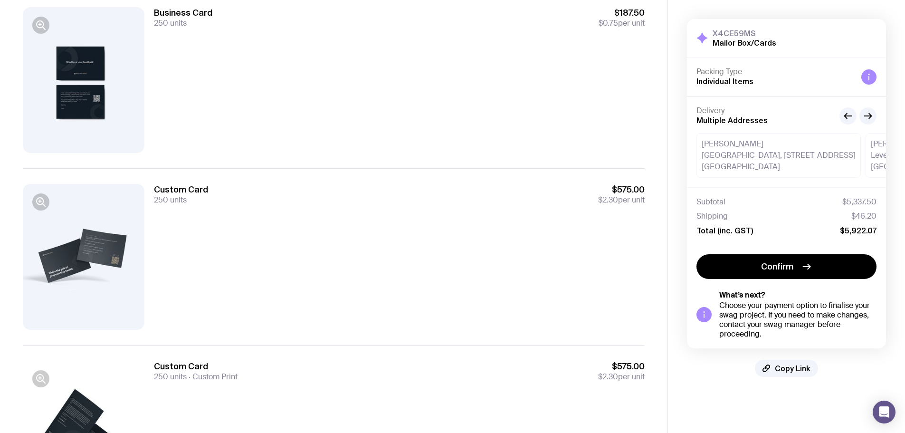
drag, startPoint x: 630, startPoint y: 210, endPoint x: 579, endPoint y: 196, distance: 52.7
click at [579, 196] on div "Custom Card 250 units $575.00 $2.30 per unit" at bounding box center [399, 257] width 491 height 146
click at [579, 195] on div "Custom Card 250 units $575.00 $2.30 per unit" at bounding box center [399, 194] width 491 height 21
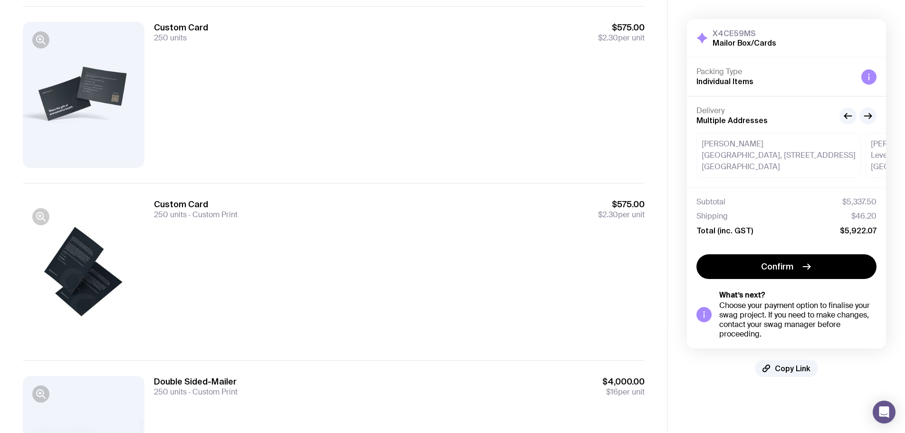
scroll to position [152, 0]
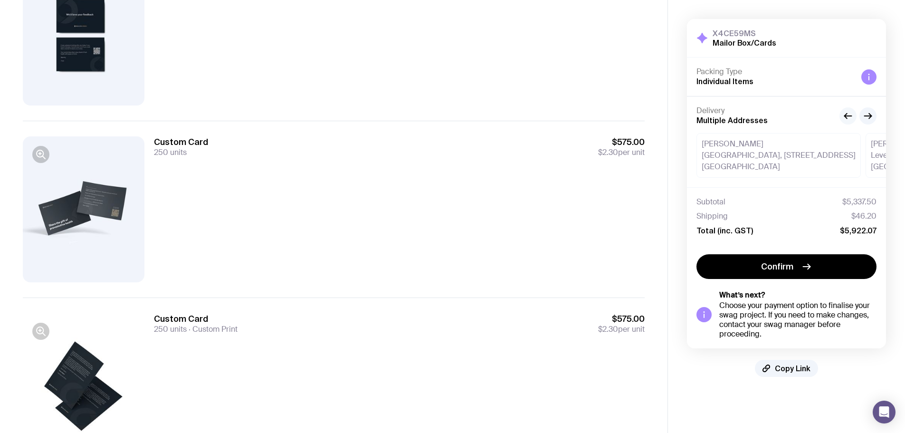
click at [848, 118] on icon "button" at bounding box center [847, 115] width 11 height 11
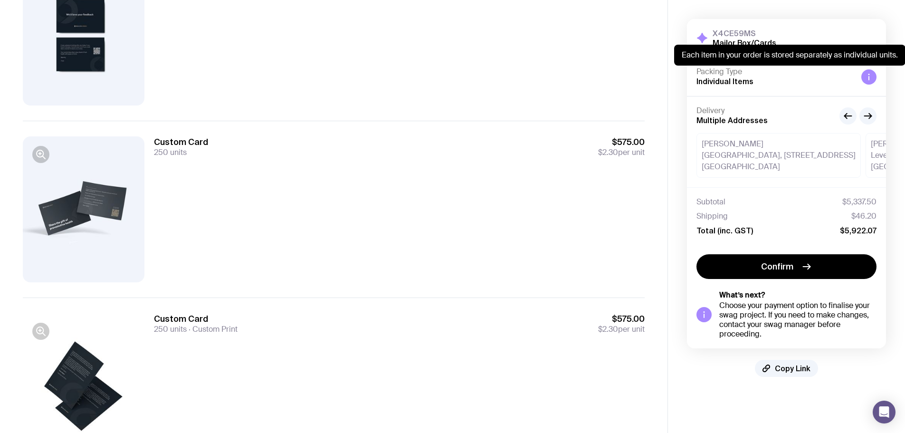
click at [868, 82] on div at bounding box center [868, 76] width 15 height 15
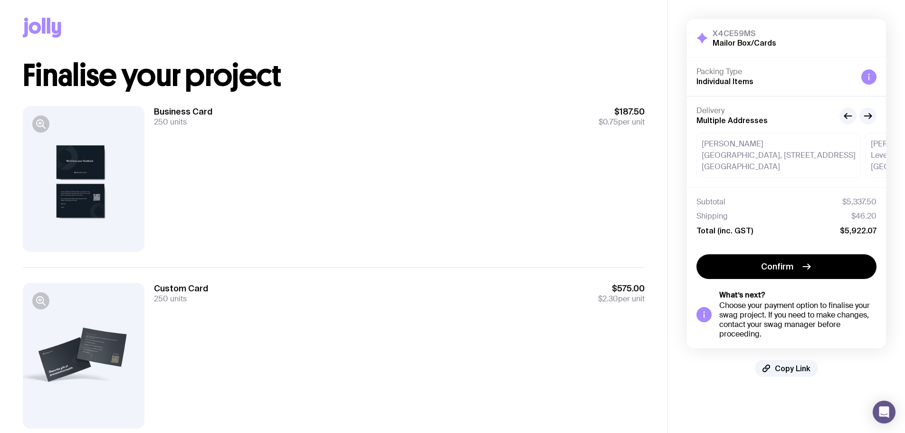
scroll to position [0, 0]
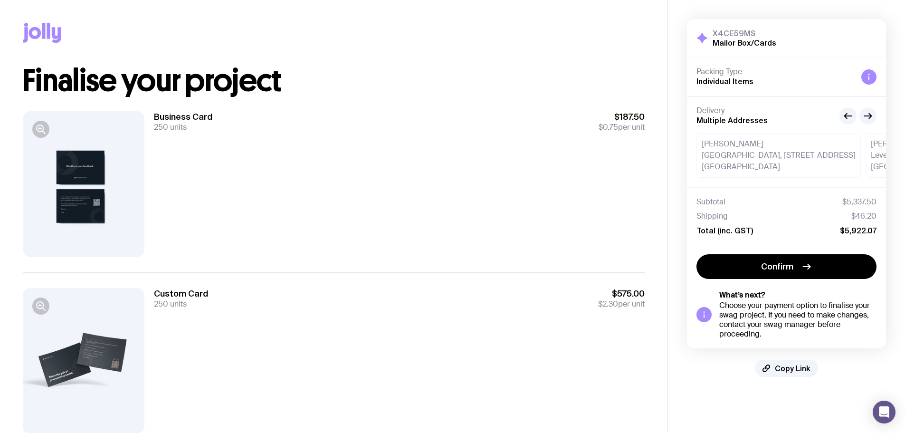
drag, startPoint x: 158, startPoint y: 326, endPoint x: 74, endPoint y: 328, distance: 84.1
click at [74, 328] on div "Custom Card 250 units $575.00 $2.30 per unit" at bounding box center [334, 360] width 622 height 177
click at [149, 322] on div "Custom Card 250 units $575.00 $2.30 per unit" at bounding box center [334, 360] width 622 height 177
drag, startPoint x: 188, startPoint y: 312, endPoint x: 212, endPoint y: 295, distance: 29.3
click at [212, 295] on div "Custom Card 250 units $575.00 $2.30 per unit" at bounding box center [399, 361] width 491 height 146
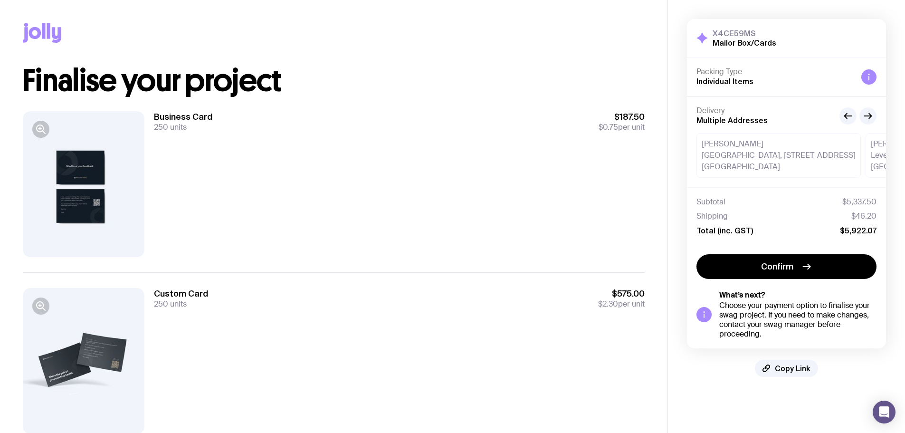
click at [212, 295] on div "Custom Card 250 units $575.00 $2.30 per unit" at bounding box center [399, 298] width 491 height 21
drag, startPoint x: 509, startPoint y: 160, endPoint x: 188, endPoint y: 107, distance: 325.4
click at [188, 107] on div "Business Card 250 units $187.50 $0.75 per unit" at bounding box center [334, 184] width 622 height 176
click at [139, 119] on div at bounding box center [84, 184] width 122 height 146
drag, startPoint x: 144, startPoint y: 112, endPoint x: 278, endPoint y: 160, distance: 141.9
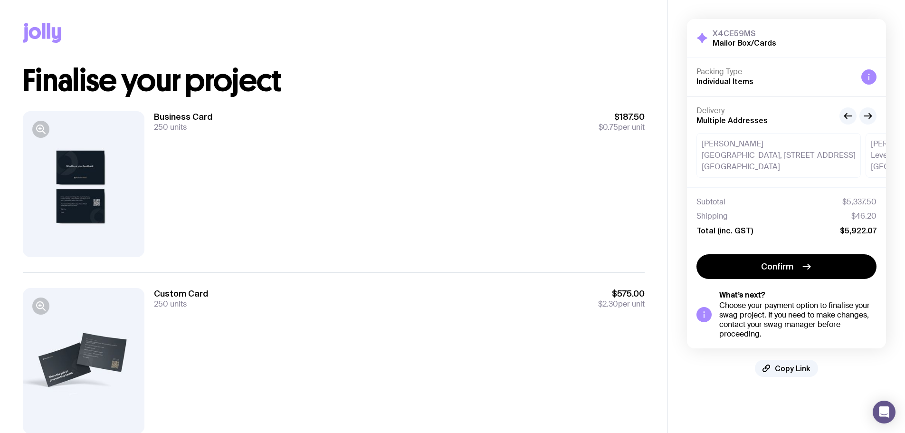
click at [276, 160] on div "Business Card 250 units $187.50 $0.75 per unit" at bounding box center [334, 184] width 622 height 176
click at [278, 160] on div "Business Card 250 units $187.50 $0.75 per unit" at bounding box center [399, 184] width 491 height 146
click at [43, 127] on icon "button" at bounding box center [40, 129] width 11 height 11
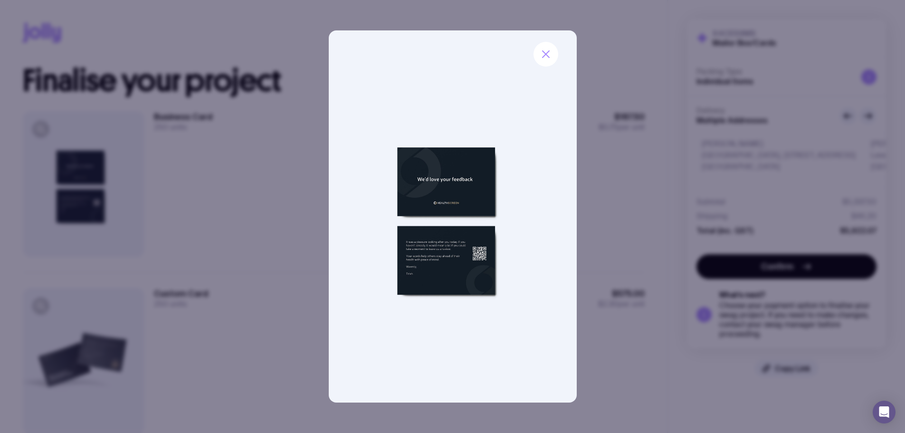
click at [293, 169] on div at bounding box center [452, 216] width 905 height 433
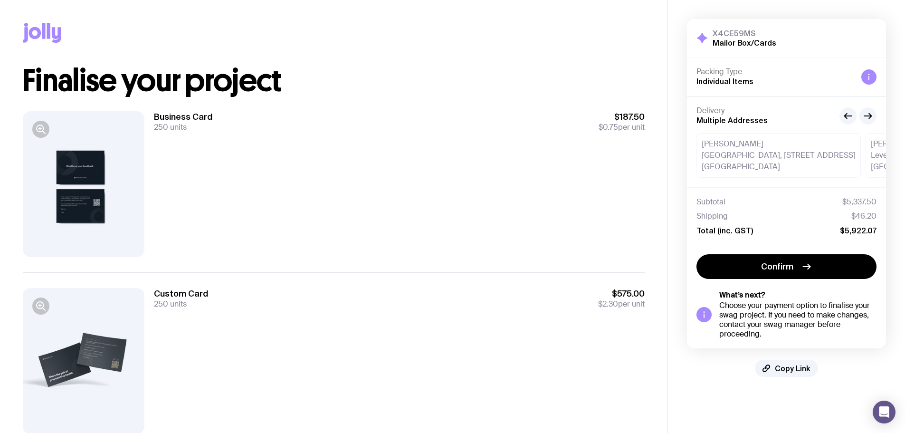
drag, startPoint x: 649, startPoint y: 145, endPoint x: 518, endPoint y: 124, distance: 132.9
click at [518, 124] on div "Copy Link Finalise your project Business Card 250 units $187.50 $0.75 per unit …" at bounding box center [334, 401] width 668 height 803
drag, startPoint x: 70, startPoint y: 80, endPoint x: 474, endPoint y: 83, distance: 403.8
click at [464, 78] on h1 "Finalise your project" at bounding box center [334, 81] width 622 height 30
click at [473, 91] on h1 "Finalise your project" at bounding box center [334, 81] width 622 height 30
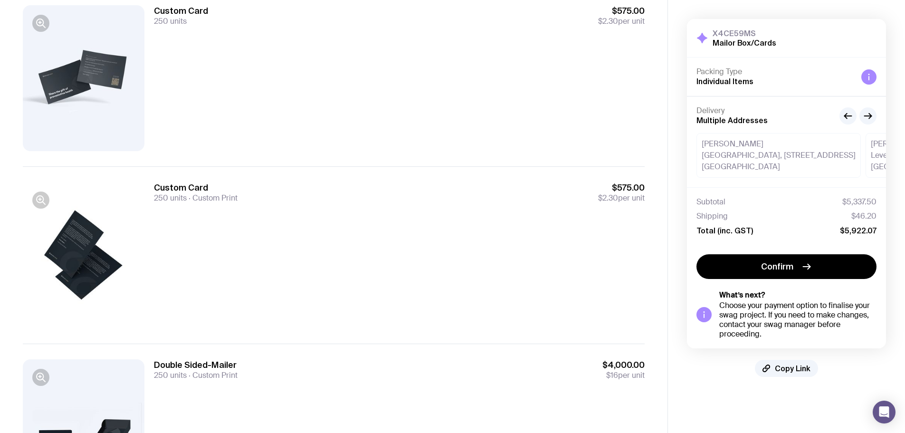
scroll to position [389, 0]
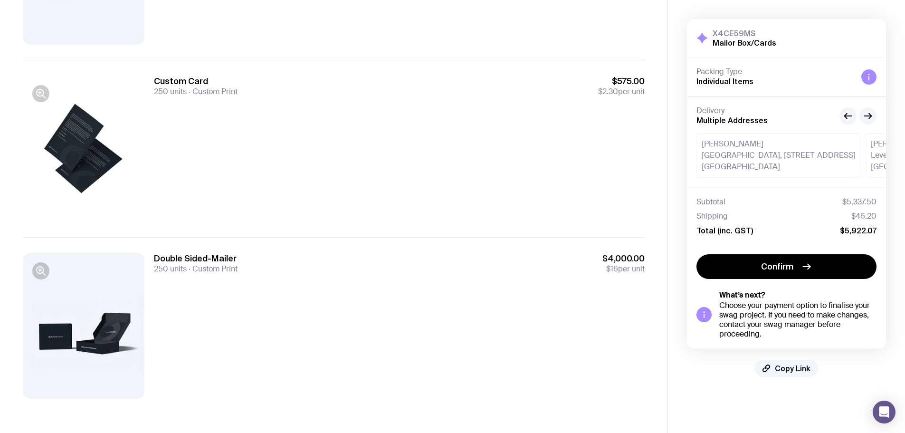
drag, startPoint x: 148, startPoint y: 261, endPoint x: 428, endPoint y: 283, distance: 280.3
click at [395, 282] on div "Double Sided-Mailer 250 units Custom Print $4,000.00 $16 per unit" at bounding box center [334, 325] width 622 height 177
drag, startPoint x: 628, startPoint y: 272, endPoint x: 423, endPoint y: 250, distance: 205.4
click at [424, 250] on div "Double Sided-Mailer 250 units Custom Print $4,000.00 $16 per unit" at bounding box center [334, 325] width 622 height 177
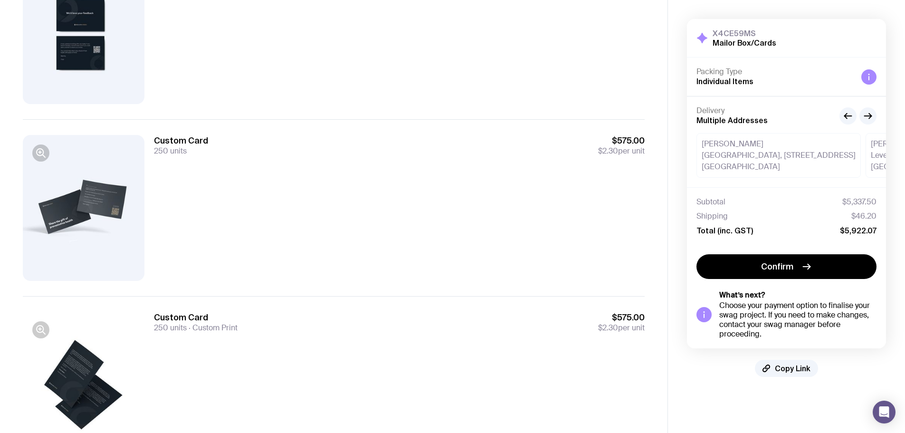
scroll to position [152, 0]
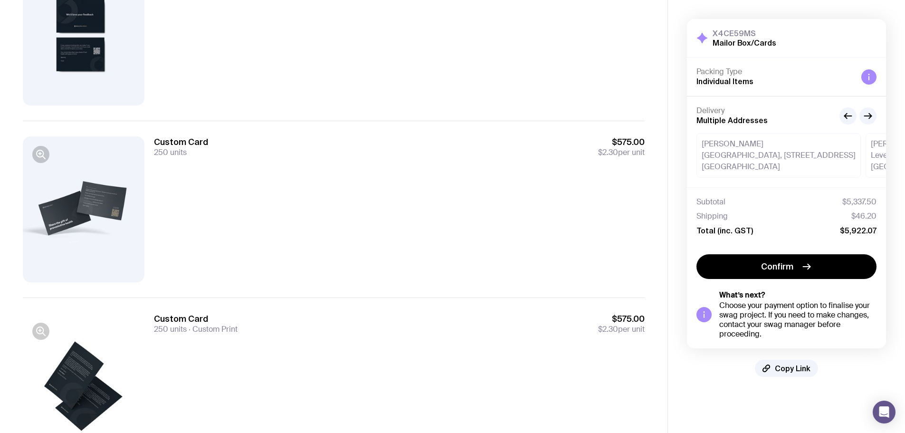
drag, startPoint x: 584, startPoint y: 349, endPoint x: 223, endPoint y: 172, distance: 402.4
click at [211, 188] on div "Business Card 250 units $187.50 $0.75 per unit Custom Card 250 units $575.00 $2…" at bounding box center [334, 297] width 622 height 707
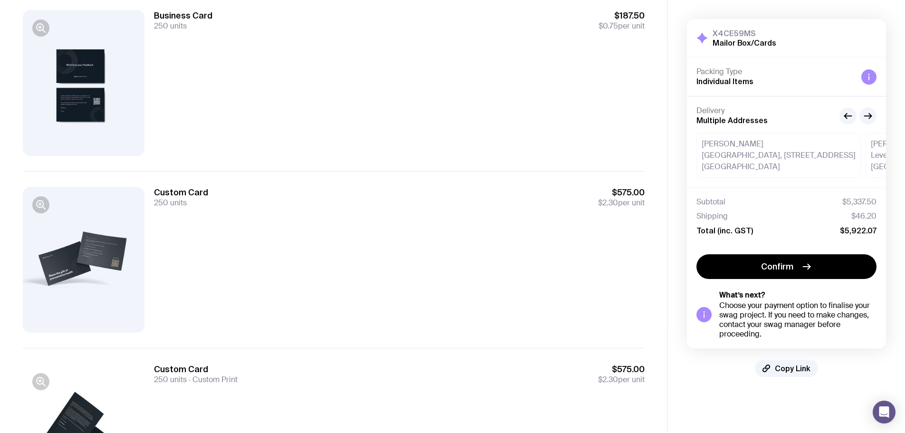
scroll to position [199, 0]
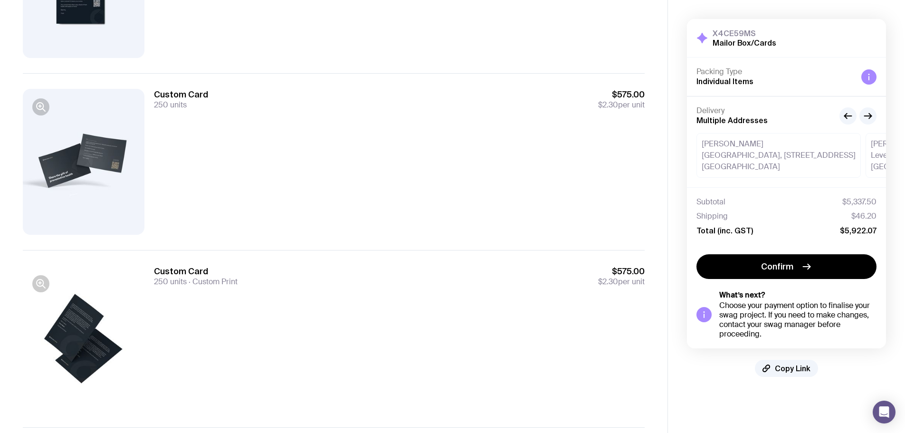
click at [267, 301] on div "Custom Card 250 units Custom Print $575.00 $2.30 per unit" at bounding box center [399, 339] width 491 height 146
drag, startPoint x: 230, startPoint y: 184, endPoint x: 132, endPoint y: 57, distance: 161.3
click at [132, 57] on div "Business Card 250 units $187.50 $0.75 per unit Custom Card 250 units $575.00 $2…" at bounding box center [334, 250] width 622 height 707
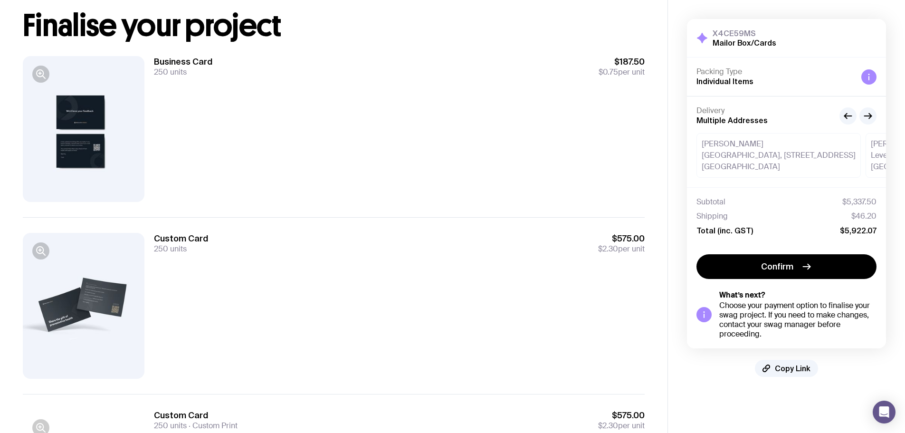
scroll to position [0, 0]
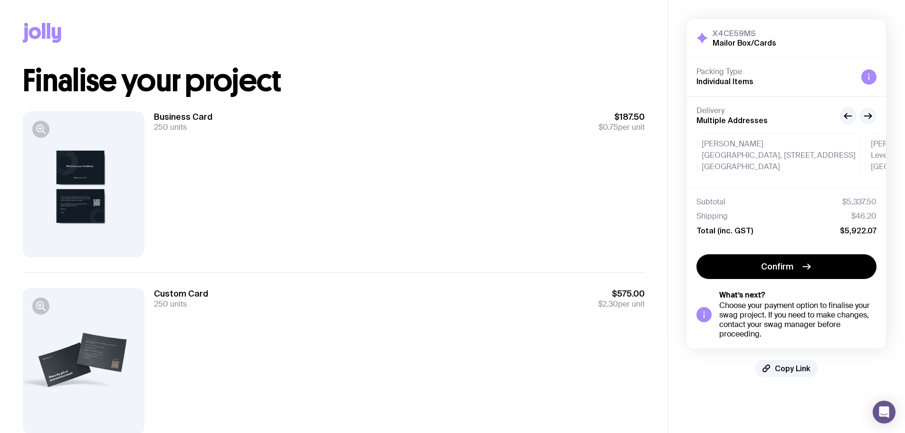
click at [659, 124] on div "Copy Link Finalise your project Business Card 250 units $187.50 $0.75 per unit …" at bounding box center [334, 401] width 668 height 803
click at [878, 75] on div "Packing Type Individual Items" at bounding box center [786, 76] width 199 height 38
click at [867, 78] on icon at bounding box center [869, 77] width 8 height 8
click at [373, 126] on div "Business Card 250 units $187.50 $0.75 per unit" at bounding box center [399, 121] width 491 height 21
